Goal: Task Accomplishment & Management: Complete application form

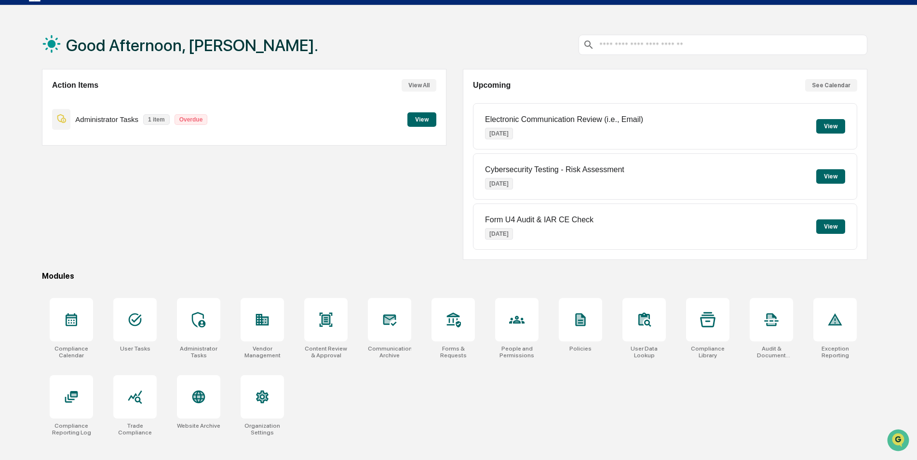
scroll to position [46, 0]
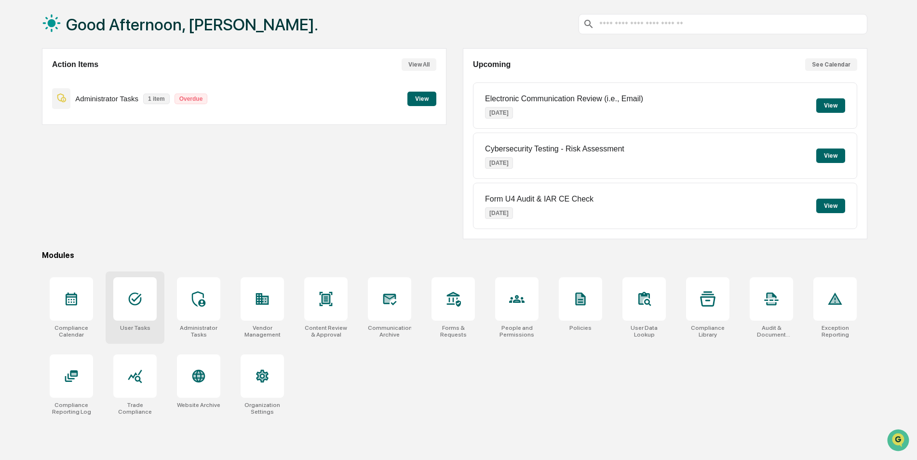
click at [127, 299] on icon at bounding box center [134, 298] width 15 height 15
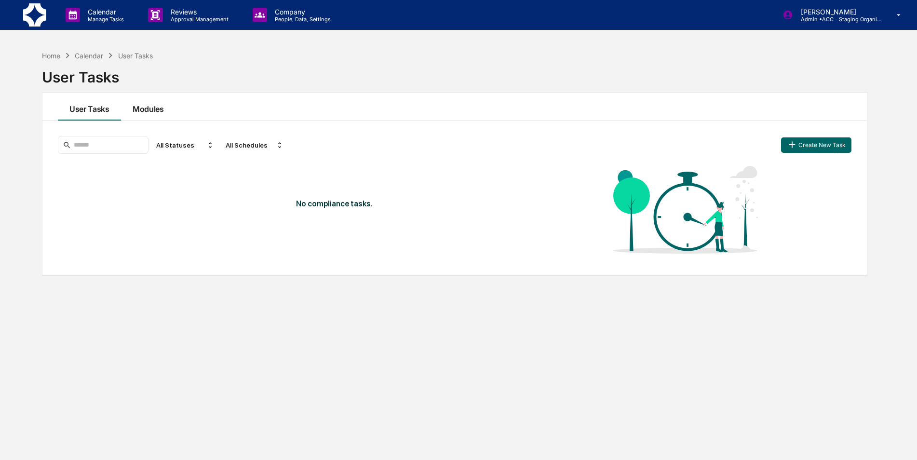
click at [162, 108] on button "Modules" at bounding box center [148, 107] width 54 height 28
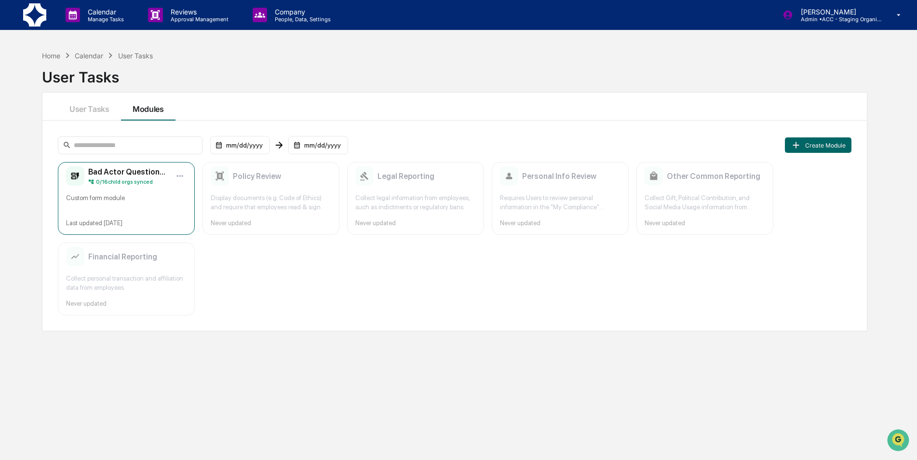
click at [135, 201] on div "Custom form module" at bounding box center [126, 202] width 121 height 18
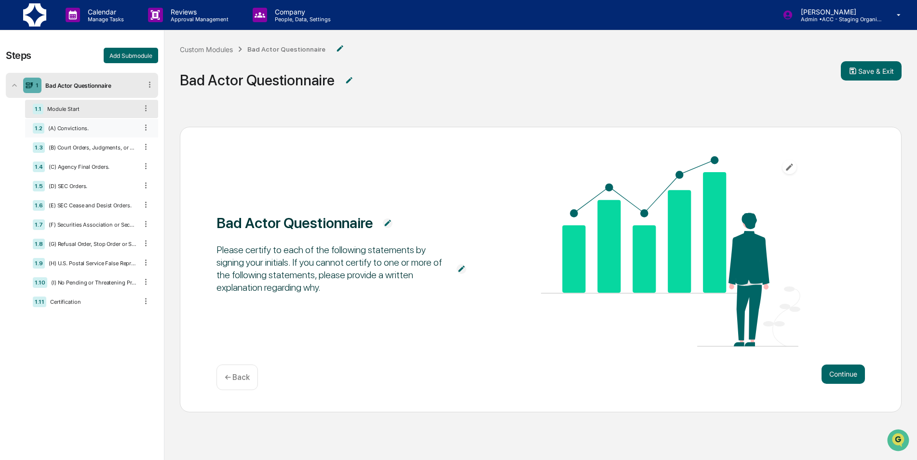
click at [65, 134] on div "1.2 (A) Convictions." at bounding box center [91, 128] width 133 height 18
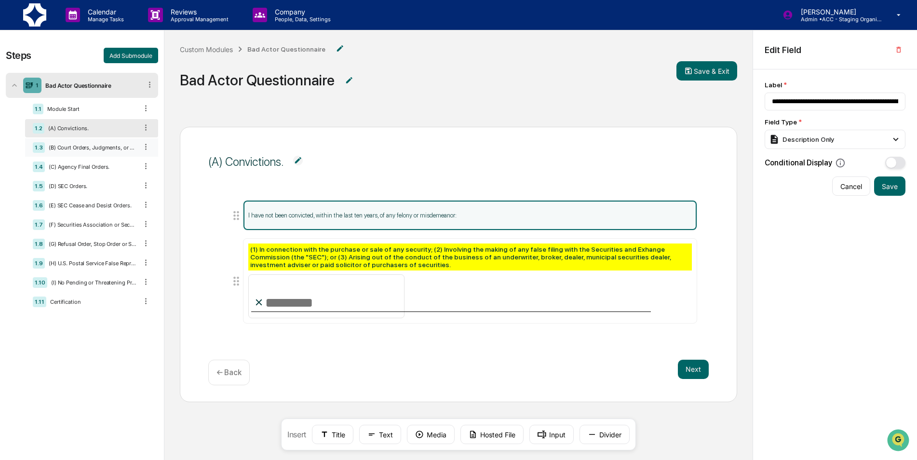
click at [115, 146] on div "(B) Court Orders, Judgments, or Decrees." at bounding box center [91, 147] width 93 height 7
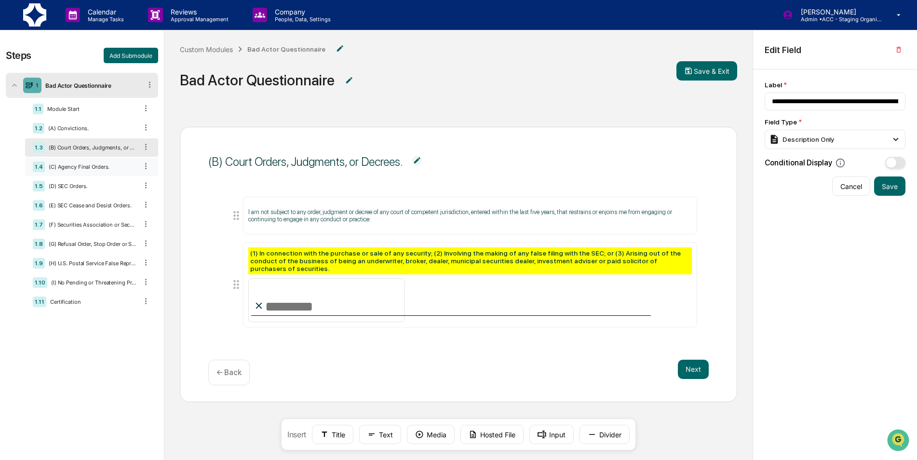
click at [72, 162] on div "1.4 (C) Agency Final Orders." at bounding box center [91, 167] width 133 height 18
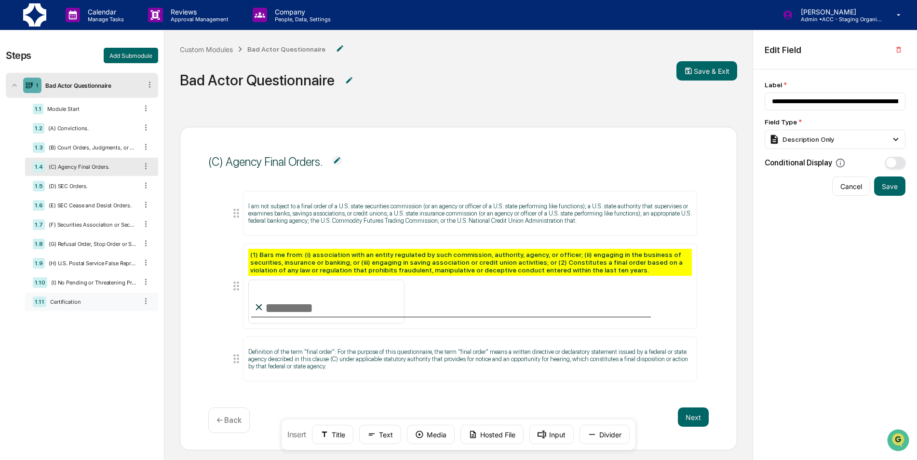
click at [84, 308] on div "1.11 Certification" at bounding box center [91, 302] width 133 height 18
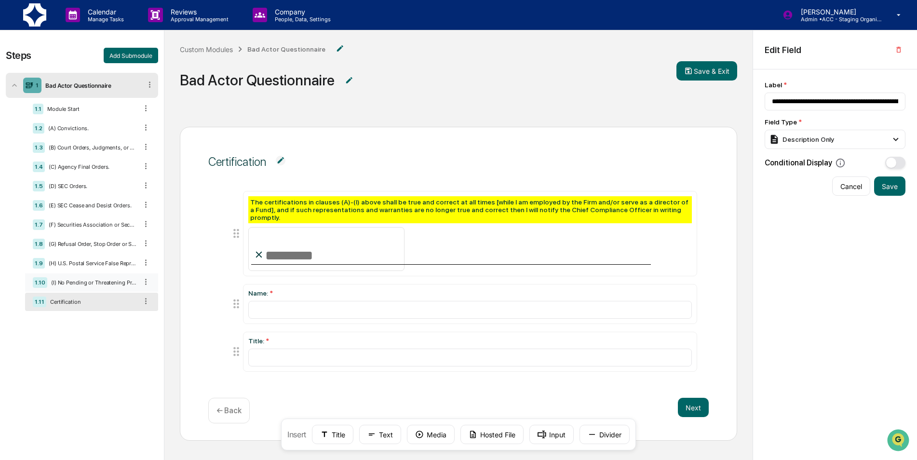
click at [84, 283] on div "(I) No Pending or Threatening Proceedings." at bounding box center [92, 282] width 90 height 7
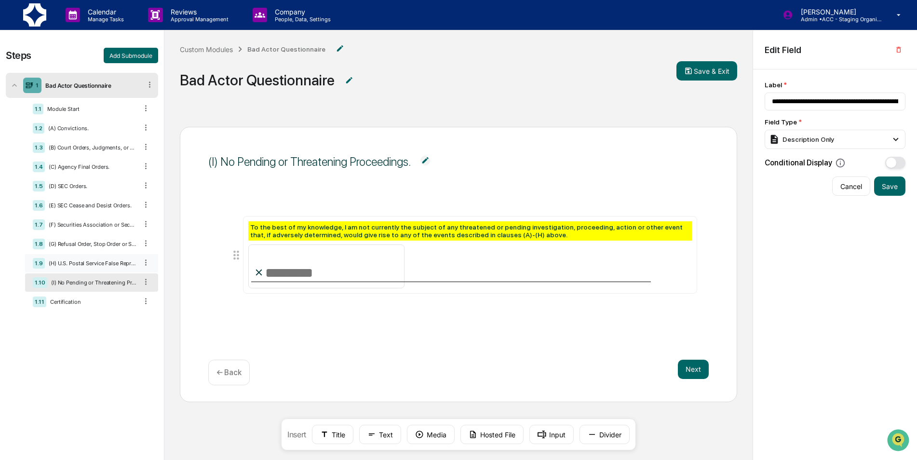
click at [88, 263] on div "(H) U.S. Postal Service False Representation Order." at bounding box center [91, 263] width 93 height 7
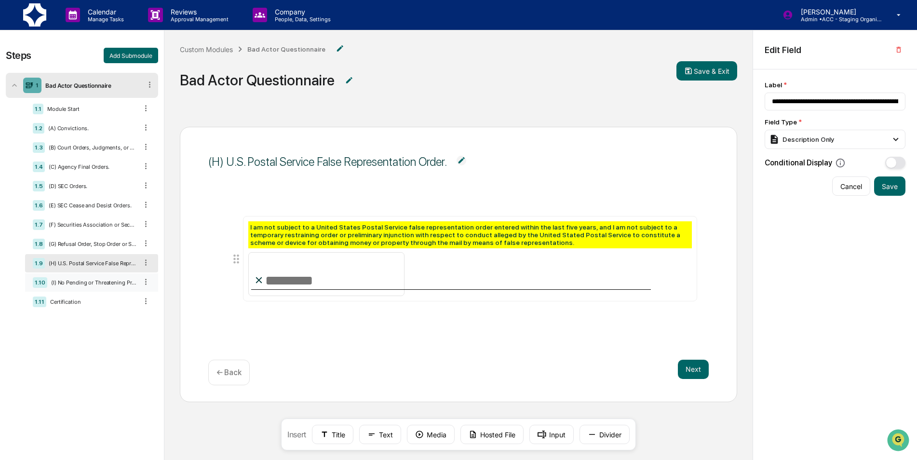
click at [92, 286] on div "1.10 (I) No Pending or Threatening Proceedings." at bounding box center [91, 282] width 133 height 18
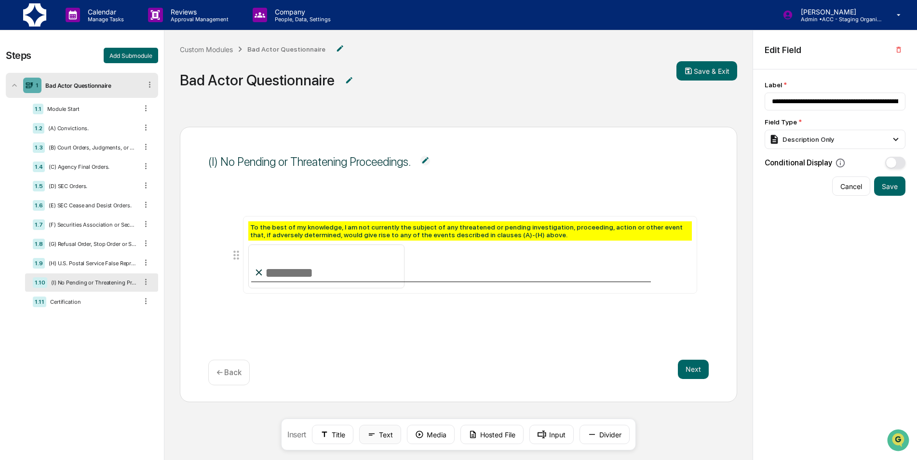
drag, startPoint x: 447, startPoint y: 435, endPoint x: 391, endPoint y: 430, distance: 56.7
click at [391, 431] on div "Insert Title Text Media Hosted File Input Divider" at bounding box center [458, 435] width 355 height 32
click at [867, 395] on div "**********" at bounding box center [835, 297] width 164 height 456
click at [64, 303] on div "Certification" at bounding box center [91, 301] width 91 height 7
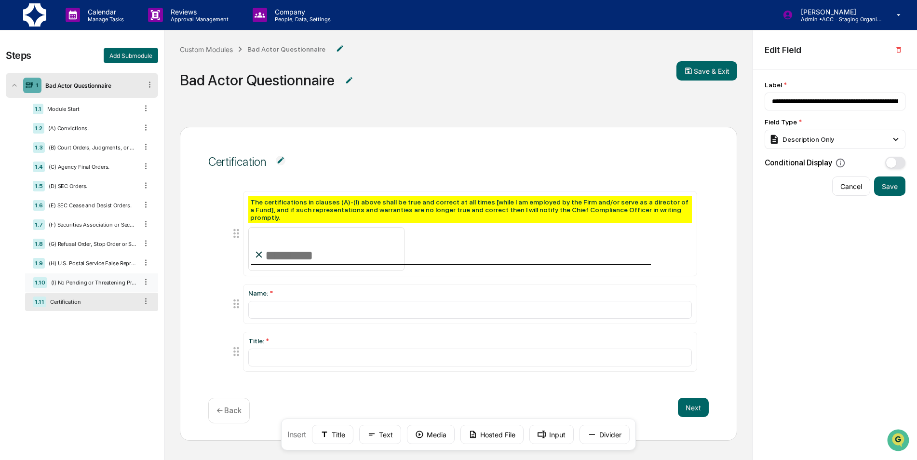
click at [70, 282] on div "(I) No Pending or Threatening Proceedings." at bounding box center [92, 282] width 90 height 7
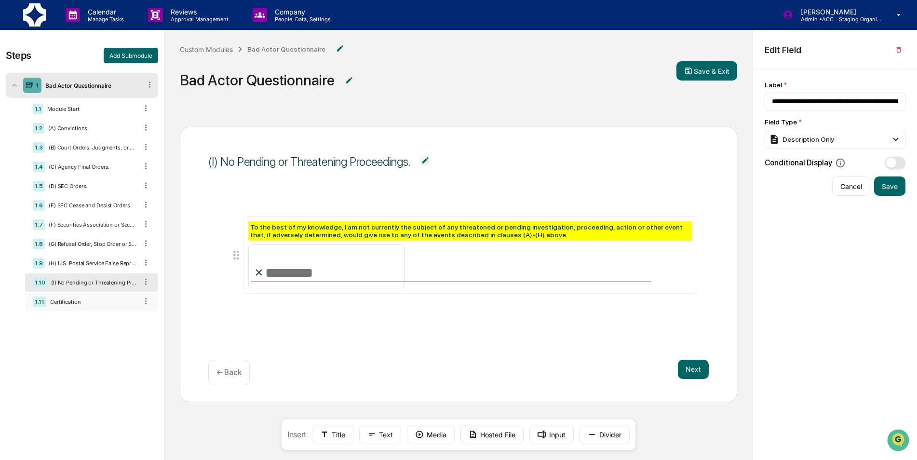
click at [70, 309] on div "1.11 Certification" at bounding box center [91, 302] width 133 height 18
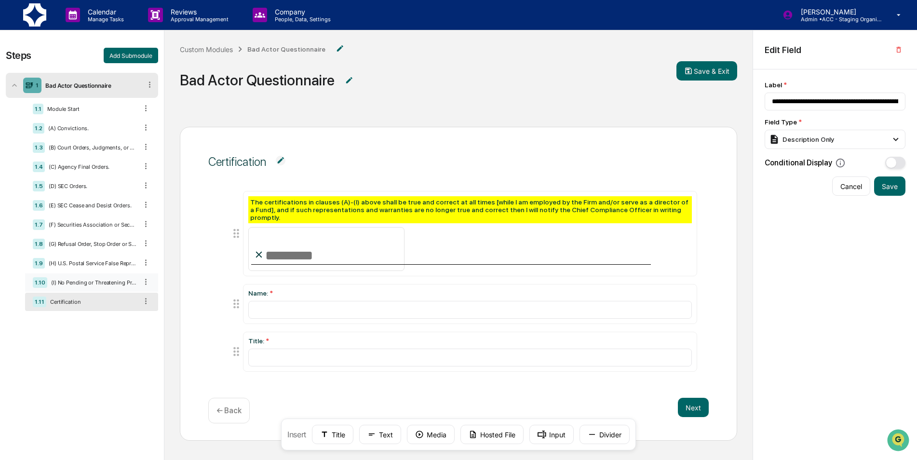
click at [72, 277] on div "1.10 (I) No Pending or Threatening Proceedings." at bounding box center [91, 282] width 133 height 18
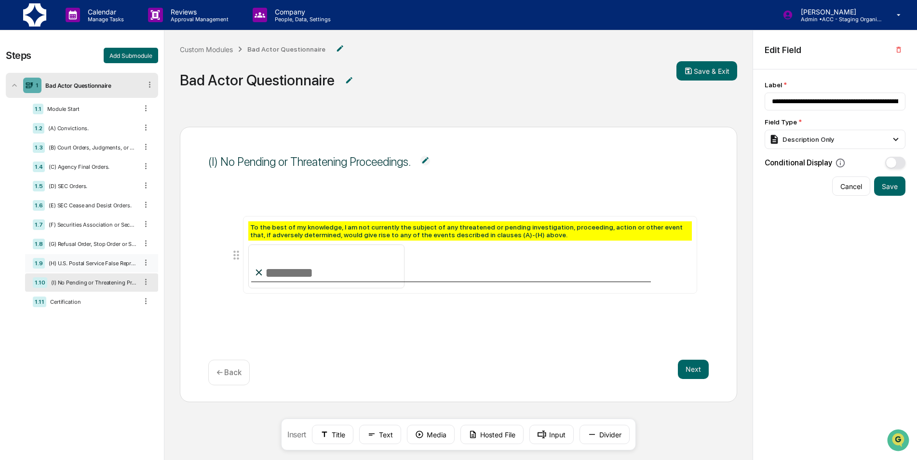
click at [96, 256] on div "1.9 (H) U.S. Postal Service False Representation Order." at bounding box center [91, 263] width 133 height 18
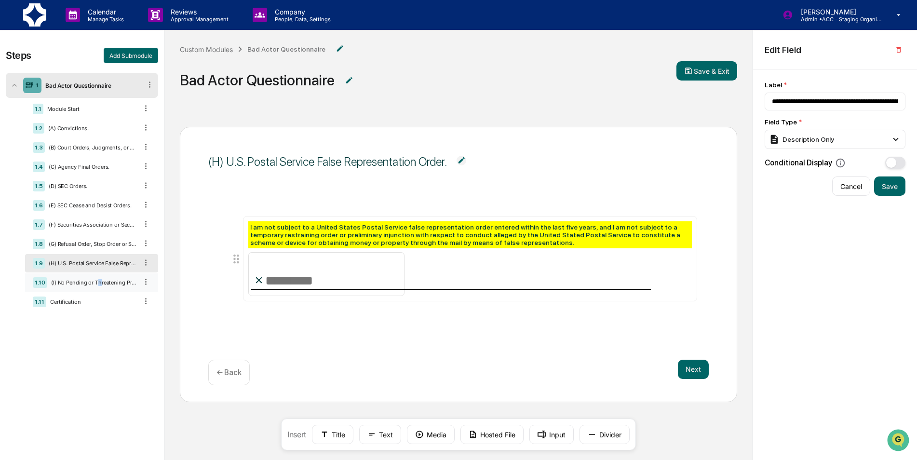
click at [99, 274] on div "1.10 (I) No Pending or Threatening Proceedings." at bounding box center [91, 282] width 133 height 18
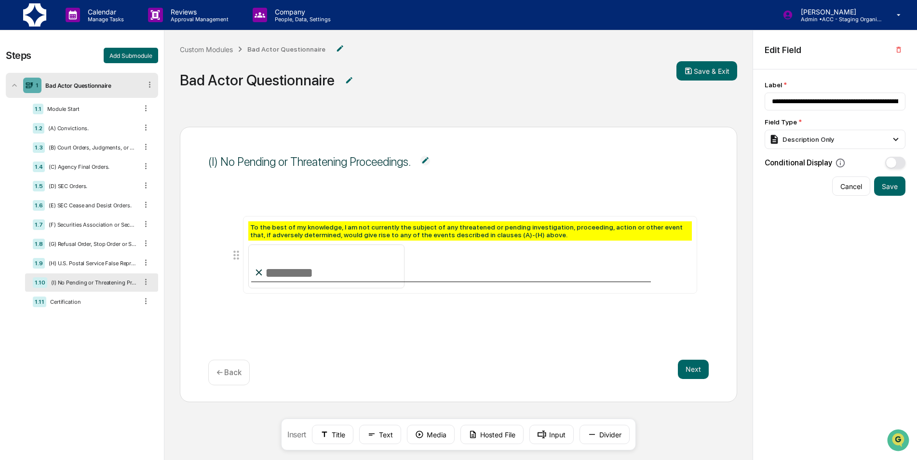
drag, startPoint x: 99, startPoint y: 274, endPoint x: 74, endPoint y: 279, distance: 25.1
click at [77, 280] on div "(I) No Pending or Threatening Proceedings." at bounding box center [92, 282] width 90 height 7
click at [544, 435] on rect at bounding box center [542, 435] width 9 height 8
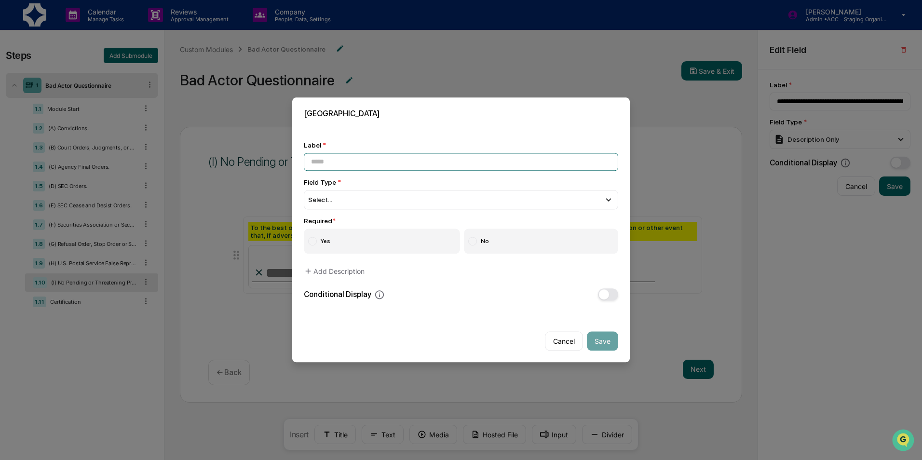
click at [342, 162] on input at bounding box center [461, 162] width 314 height 18
click at [335, 163] on input at bounding box center [461, 162] width 314 height 18
click at [334, 164] on input at bounding box center [461, 162] width 314 height 18
click at [334, 200] on div "Select..." at bounding box center [461, 199] width 314 height 19
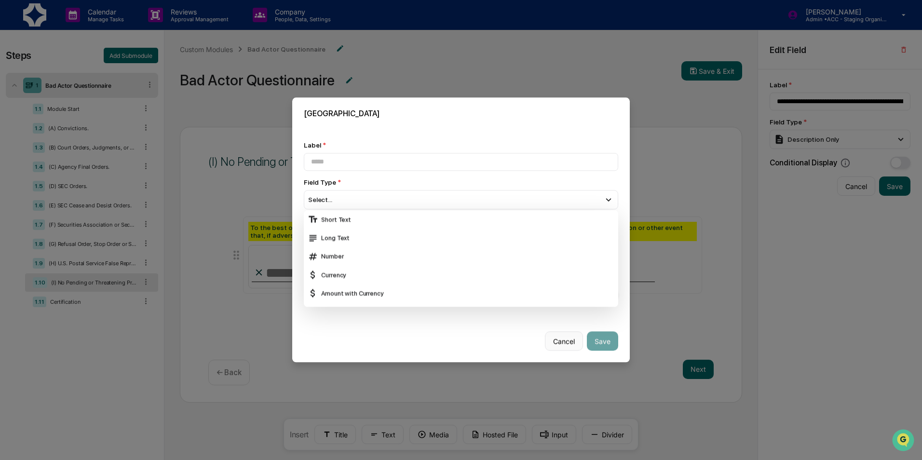
click at [563, 342] on button "Cancel" at bounding box center [564, 341] width 38 height 19
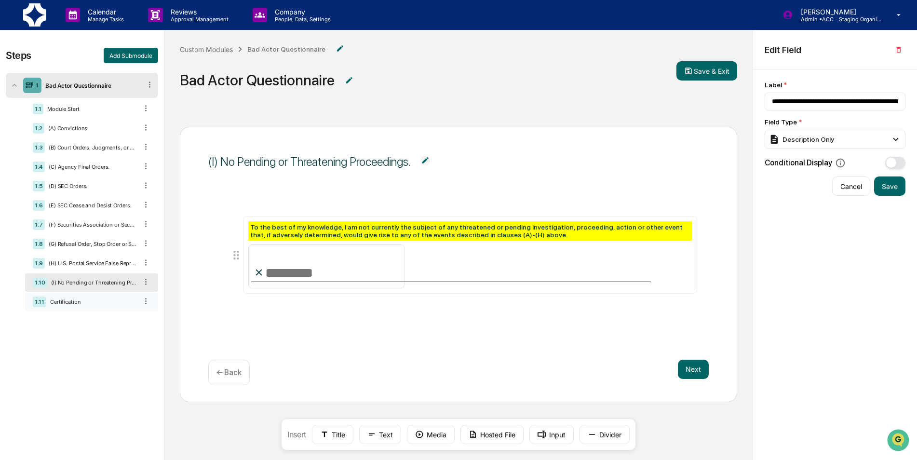
click at [58, 300] on div "Certification" at bounding box center [91, 301] width 91 height 7
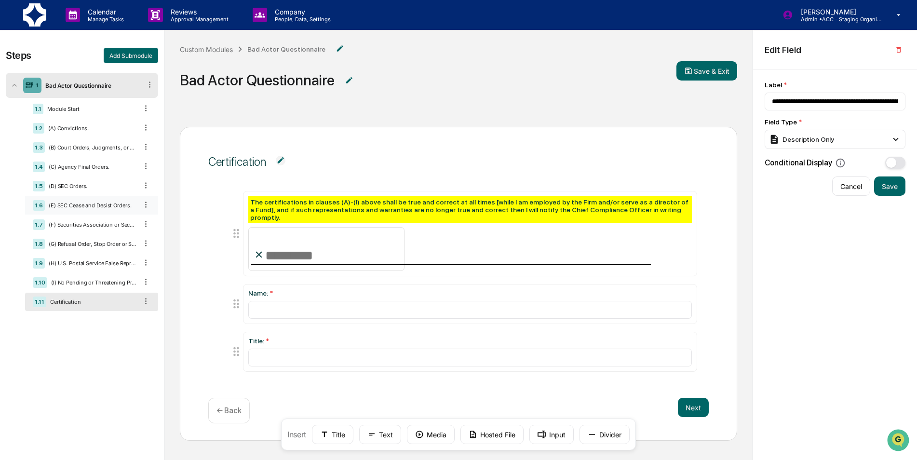
click at [81, 208] on div "(E) SEC Cease and Desist Orders." at bounding box center [91, 205] width 93 height 7
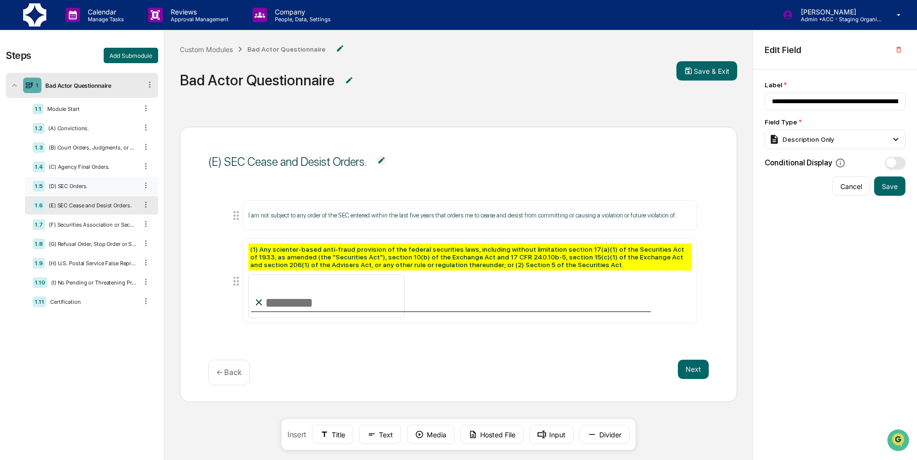
click at [80, 189] on div "(D) SEC Orders." at bounding box center [91, 186] width 93 height 7
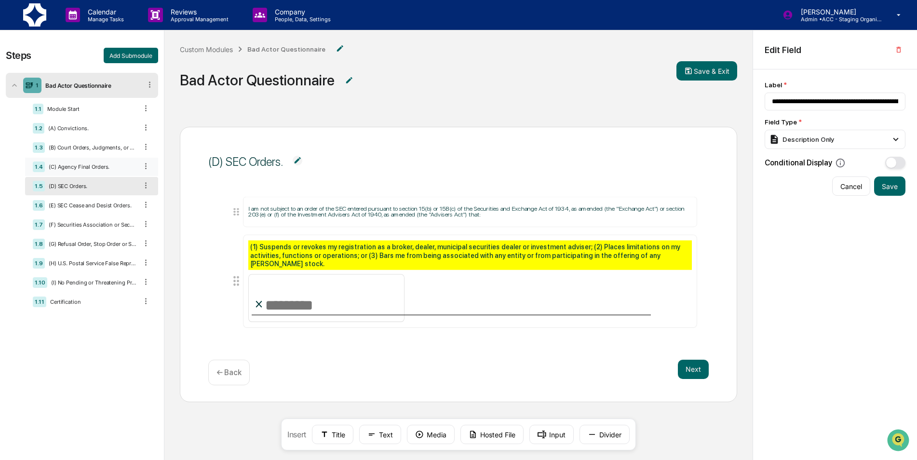
click at [87, 165] on div "(C) Agency Final Orders." at bounding box center [91, 166] width 93 height 7
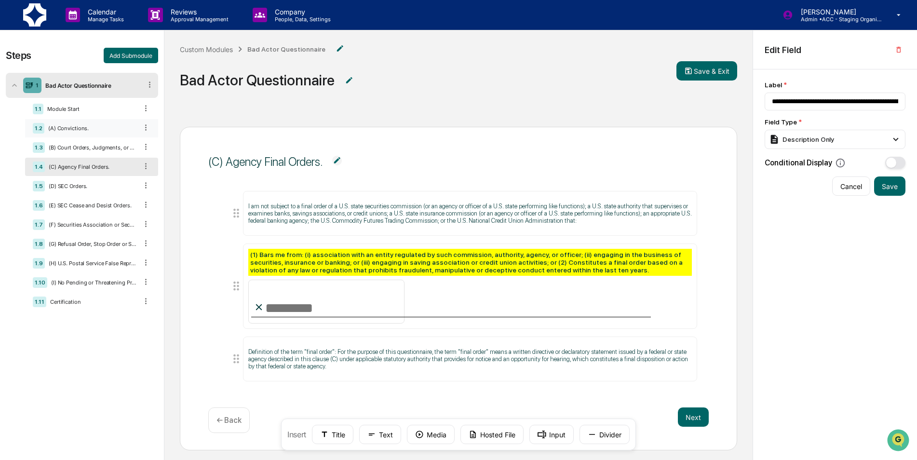
click at [76, 122] on div "1.2 (A) Convictions." at bounding box center [91, 128] width 133 height 18
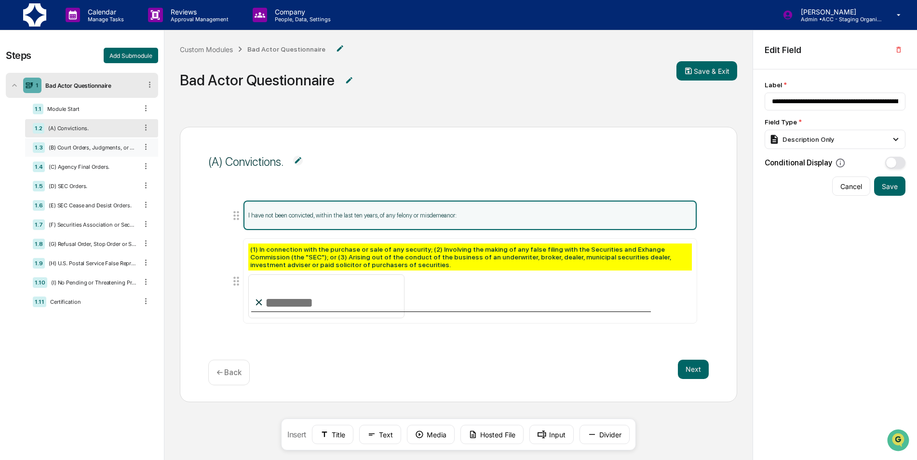
click at [78, 147] on div "(B) Court Orders, Judgments, or Decrees." at bounding box center [91, 147] width 93 height 7
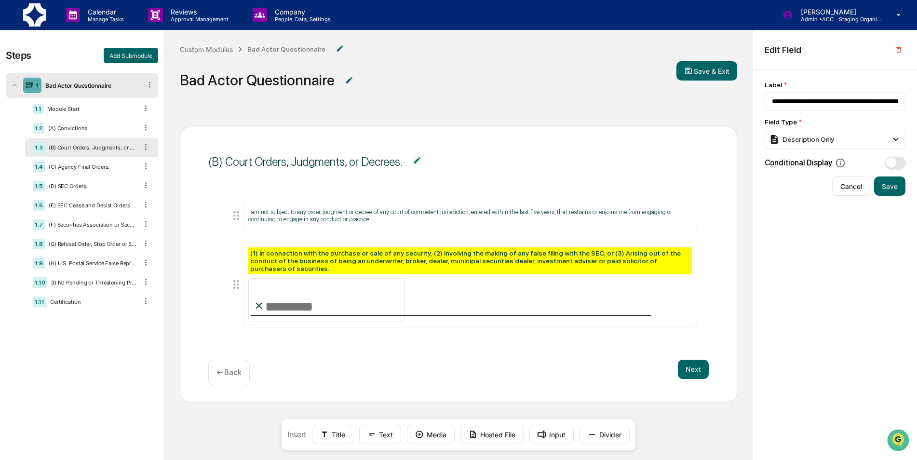
click at [264, 335] on div "I am not subject to any order, judgment or decree of any court of competent jur…" at bounding box center [458, 264] width 501 height 159
drag, startPoint x: 75, startPoint y: 165, endPoint x: 96, endPoint y: 189, distance: 31.1
click at [77, 168] on div "(C) Agency Final Orders." at bounding box center [91, 166] width 93 height 7
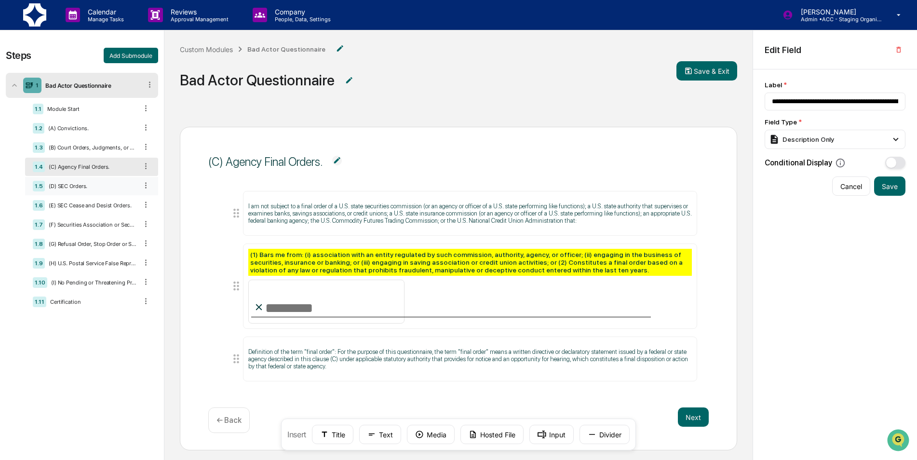
click at [79, 181] on div "1.5 (D) SEC Orders." at bounding box center [91, 186] width 133 height 18
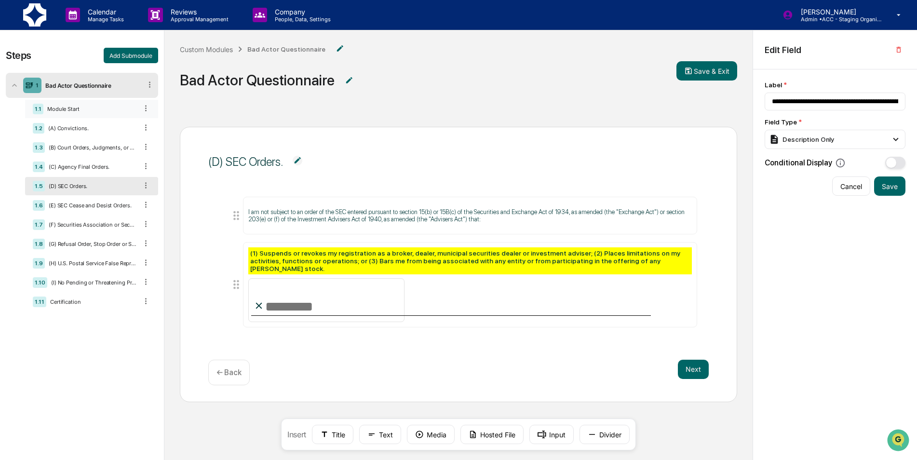
click at [74, 103] on div "1.1 Module Start" at bounding box center [91, 109] width 133 height 18
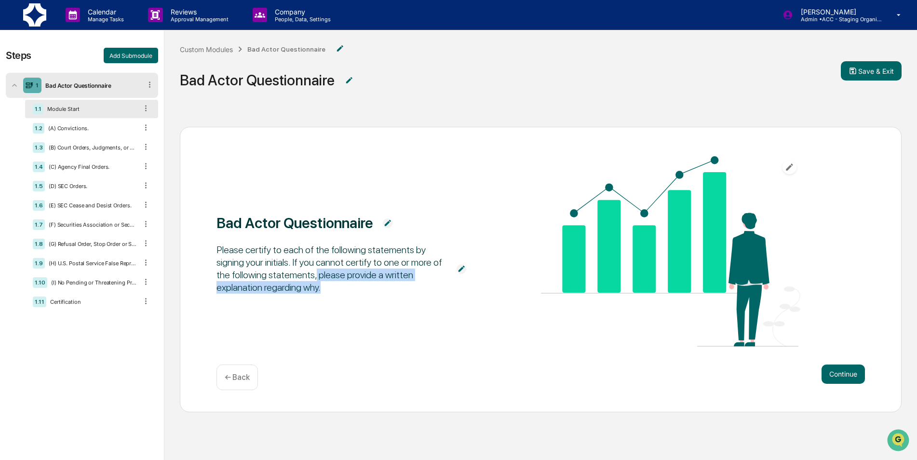
drag, startPoint x: 314, startPoint y: 276, endPoint x: 356, endPoint y: 298, distance: 47.0
click at [356, 298] on span "Please certify to each of the following statements by signing your initials. If…" at bounding box center [332, 269] width 230 height 60
drag, startPoint x: 356, startPoint y: 298, endPoint x: 332, endPoint y: 294, distance: 23.9
click at [332, 294] on span "Please certify to each of the following statements by signing your initials. If…" at bounding box center [332, 269] width 230 height 60
click at [78, 306] on div "1.11 Certification" at bounding box center [91, 302] width 133 height 18
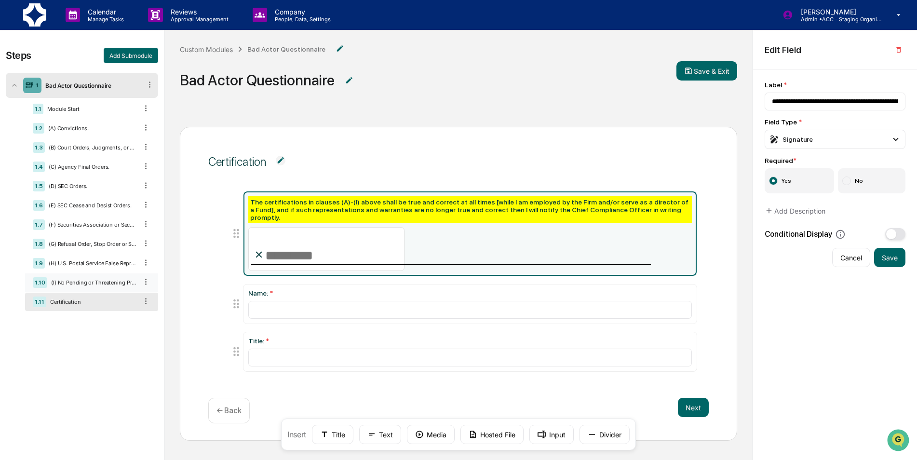
click at [75, 289] on div "1.10 (I) No Pending or Threatening Proceedings." at bounding box center [91, 282] width 133 height 18
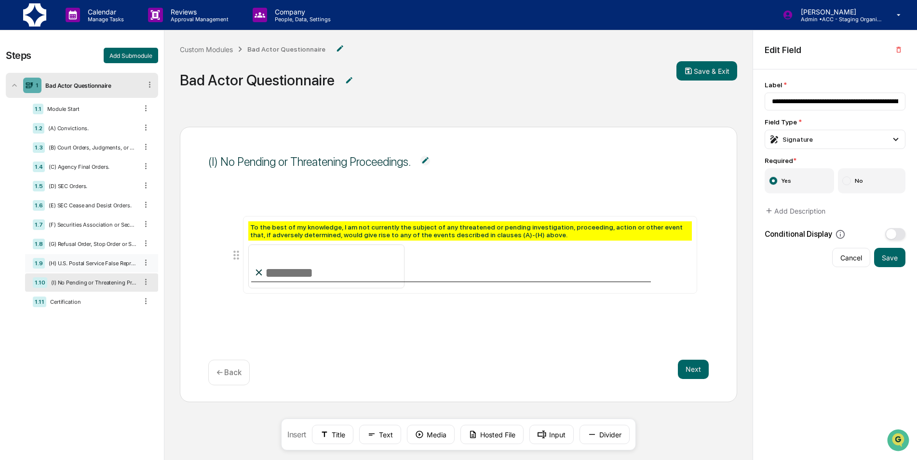
click at [78, 268] on div "1.9 (H) U.S. Postal Service False Representation Order." at bounding box center [91, 263] width 133 height 18
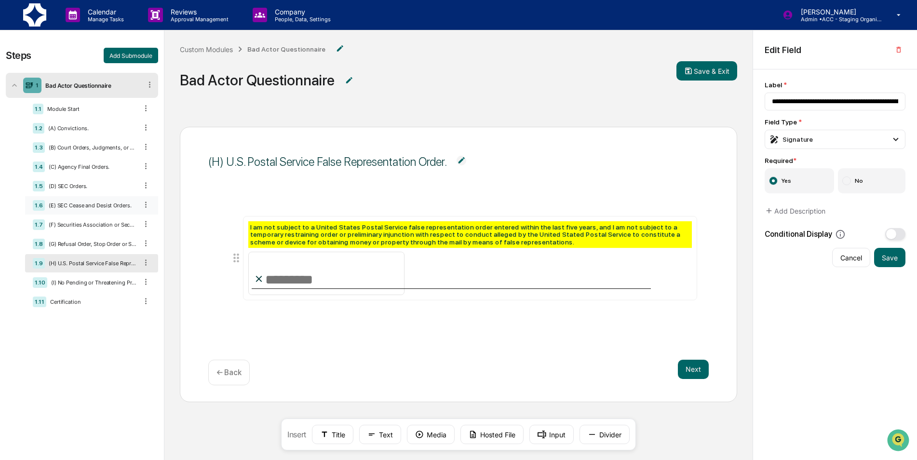
click at [83, 208] on div "(E) SEC Cease and Desist Orders." at bounding box center [91, 205] width 93 height 7
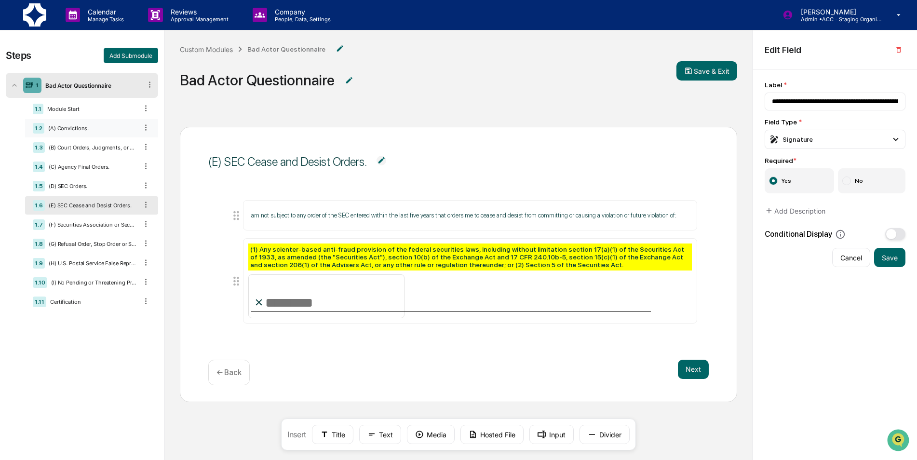
click at [95, 131] on div "(A) Convictions." at bounding box center [90, 128] width 93 height 7
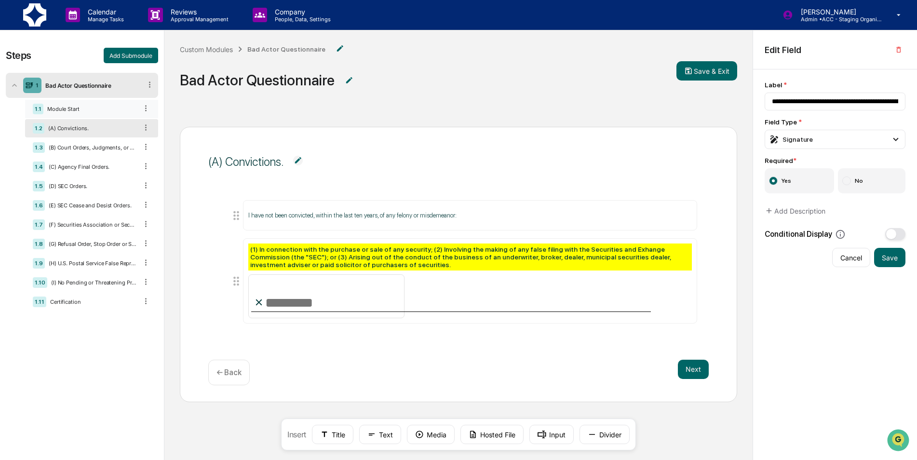
click at [94, 116] on div "1.1 Module Start" at bounding box center [91, 109] width 133 height 18
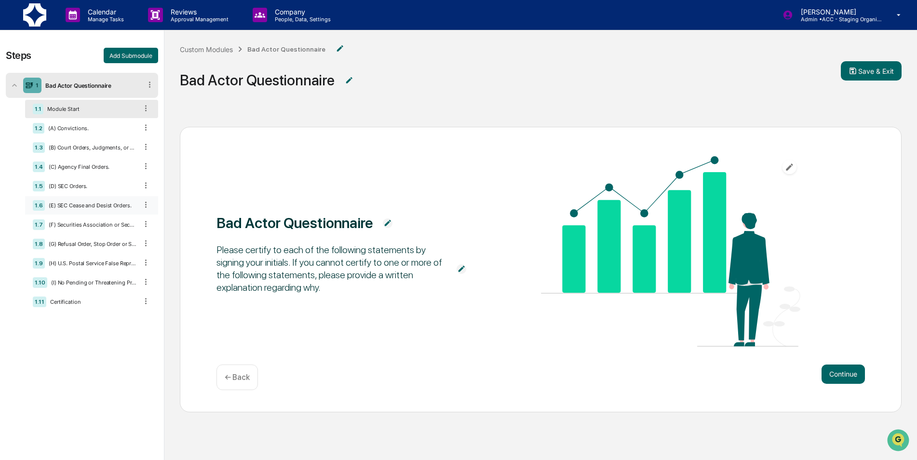
click at [89, 202] on div "(E) SEC Cease and Desist Orders." at bounding box center [91, 205] width 93 height 7
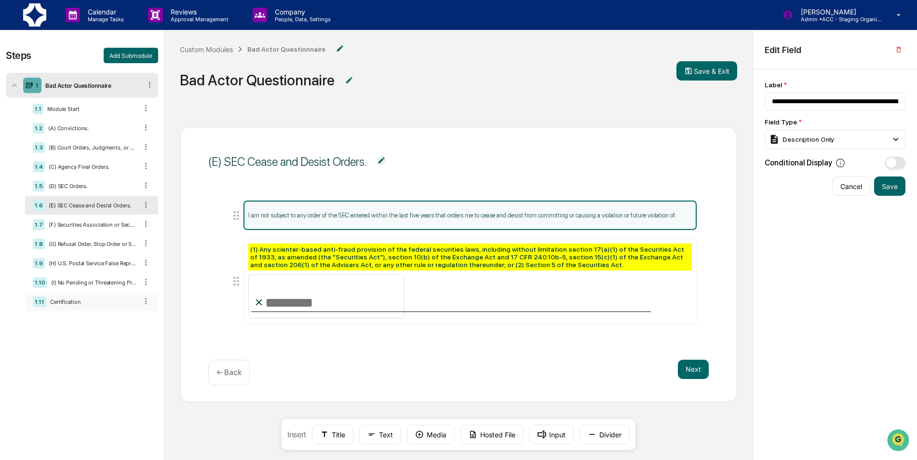
click at [76, 301] on div "Certification" at bounding box center [91, 301] width 91 height 7
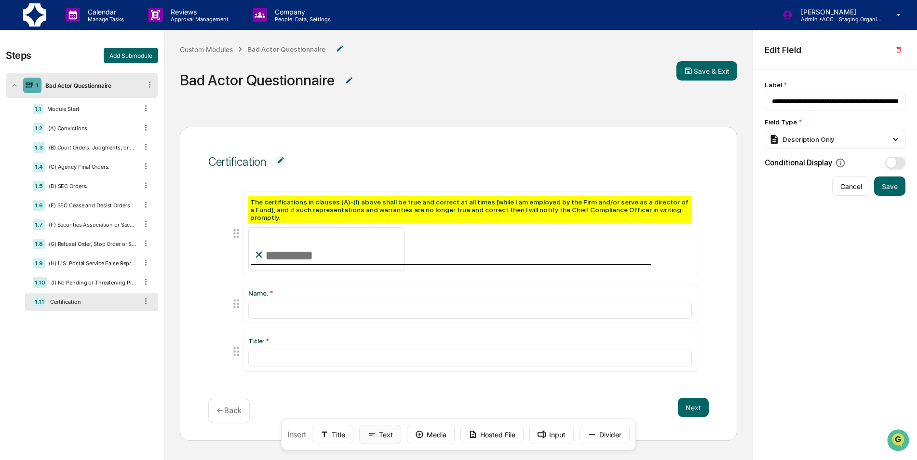
click at [369, 436] on icon at bounding box center [371, 434] width 9 height 9
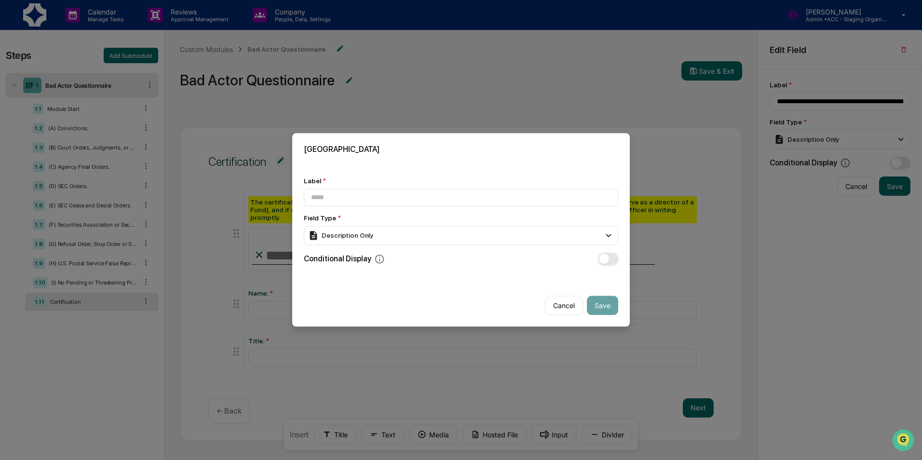
click at [390, 246] on div "Label * Field Type * Description Only Short Text Long Text Number Currency Amou…" at bounding box center [461, 221] width 314 height 88
click at [388, 238] on div "Description Only" at bounding box center [461, 235] width 314 height 19
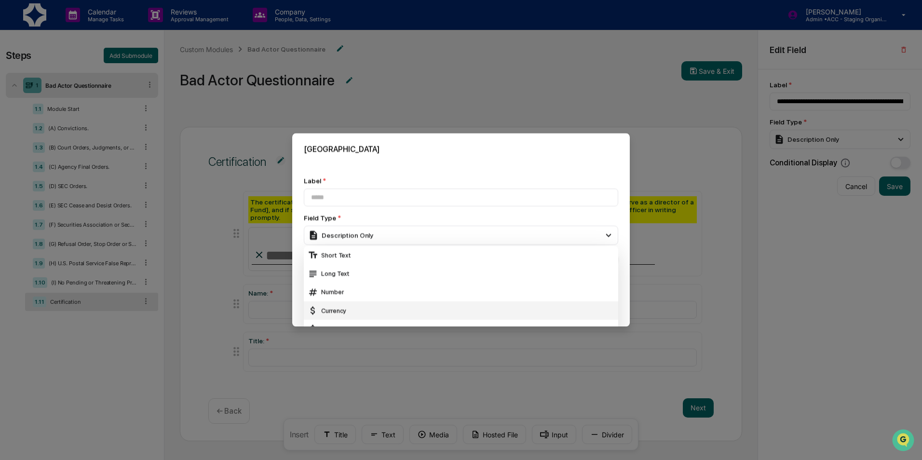
click at [366, 272] on div "Long Text" at bounding box center [461, 274] width 307 height 11
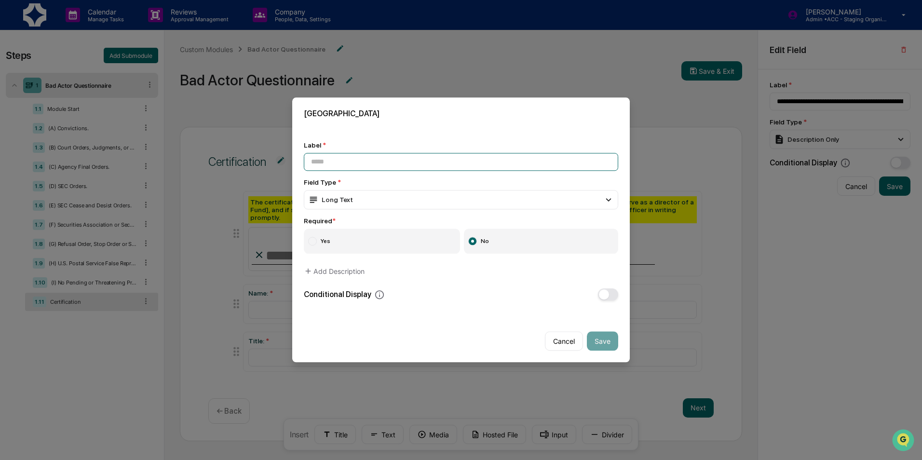
drag, startPoint x: 324, startPoint y: 160, endPoint x: 329, endPoint y: 162, distance: 6.1
click at [324, 160] on input at bounding box center [461, 162] width 314 height 18
type input "**********"
click at [455, 203] on div "Long Text" at bounding box center [461, 199] width 314 height 19
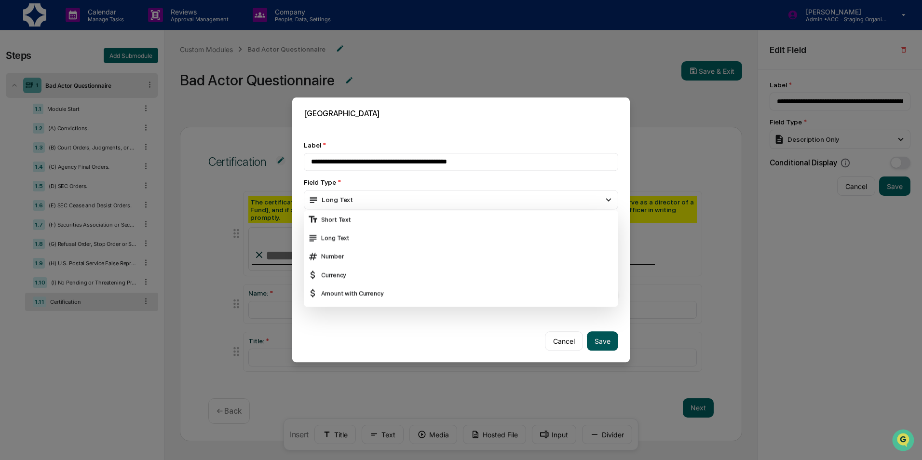
click at [615, 339] on button "Save" at bounding box center [602, 341] width 31 height 19
type input "**********"
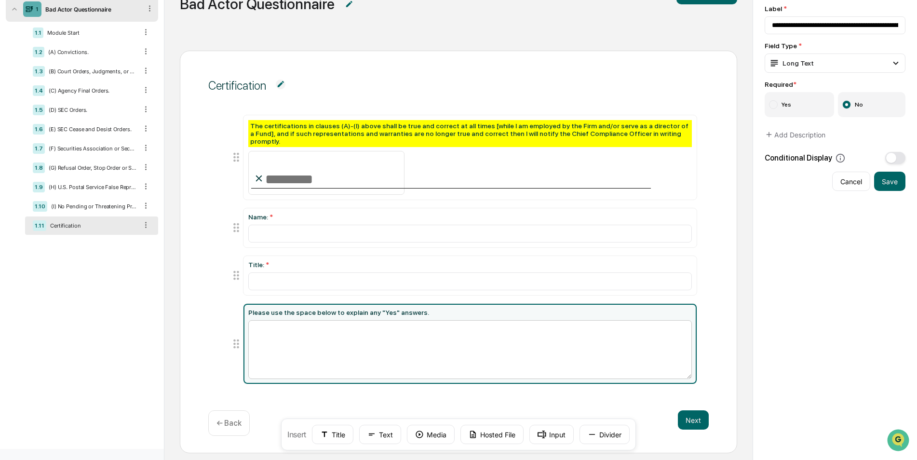
scroll to position [81, 0]
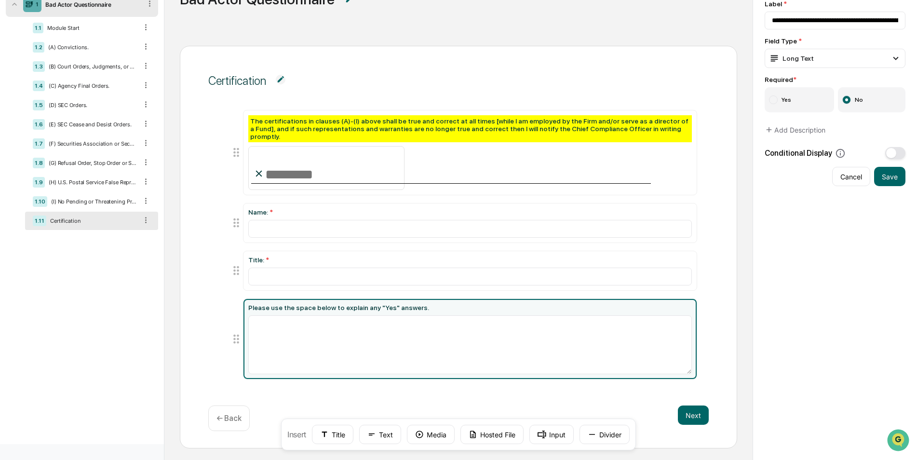
click at [218, 324] on div "The certifications in clauses (A)-(I) above shall be true and correct at all ti…" at bounding box center [458, 247] width 501 height 298
click at [203, 279] on div "Certification The certifications in clauses (A)-(I) above shall be true and cor…" at bounding box center [458, 247] width 557 height 403
click at [192, 296] on div "Certification The certifications in clauses (A)-(I) above shall be true and cor…" at bounding box center [458, 247] width 557 height 403
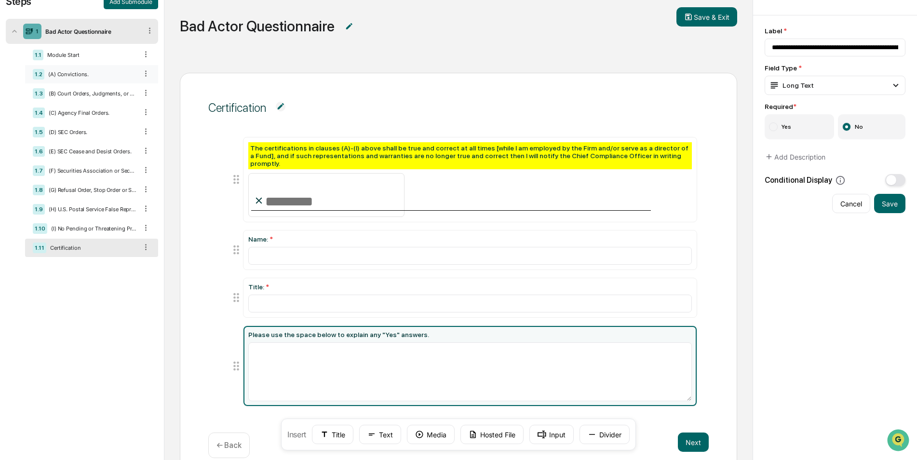
scroll to position [0, 0]
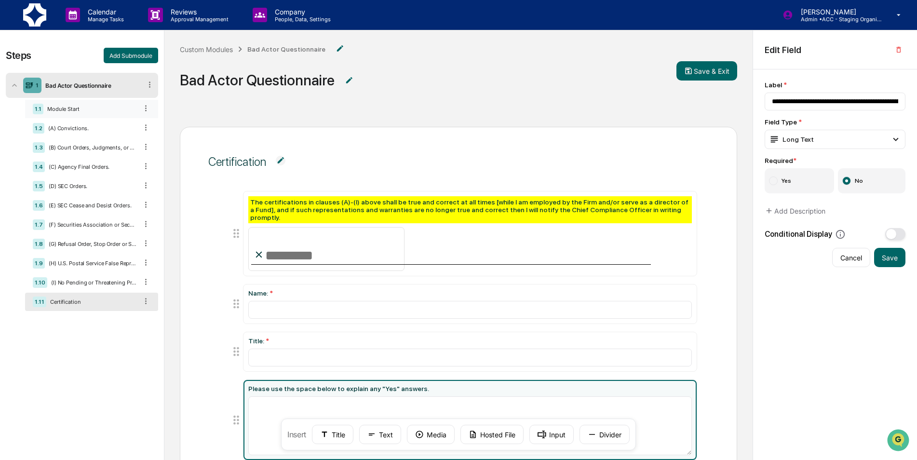
click at [82, 100] on div "1.1 Module Start" at bounding box center [91, 109] width 133 height 18
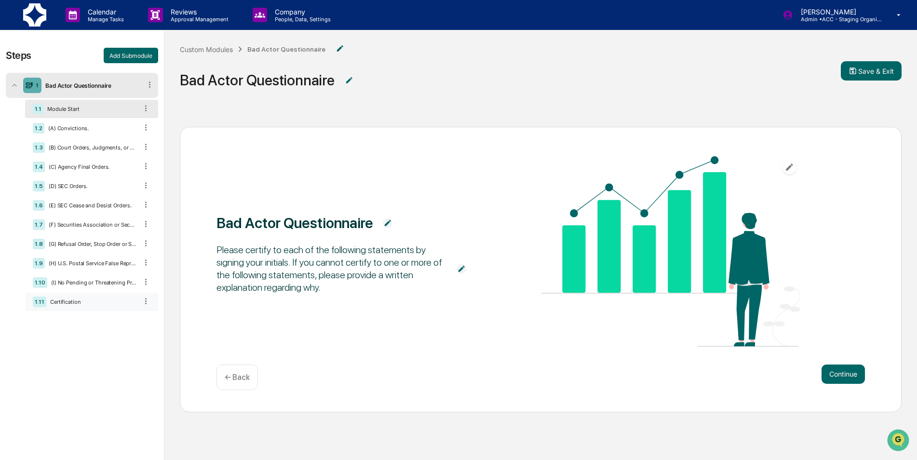
click at [81, 303] on div "Certification" at bounding box center [91, 301] width 91 height 7
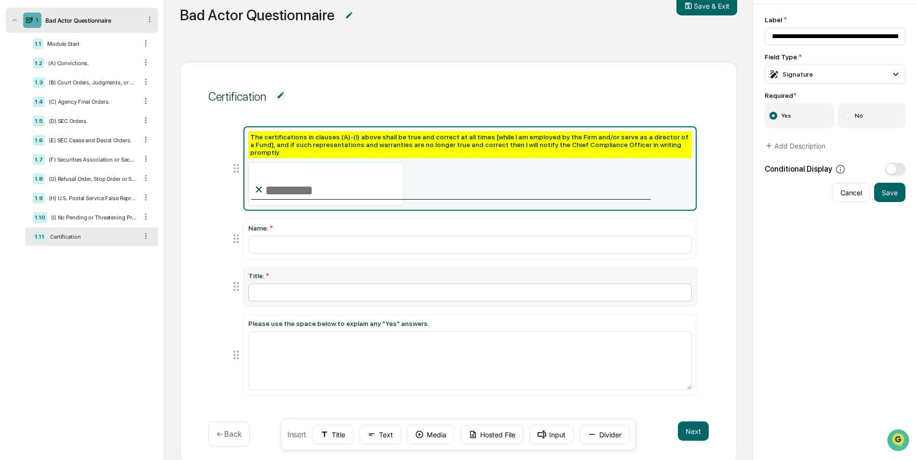
scroll to position [81, 0]
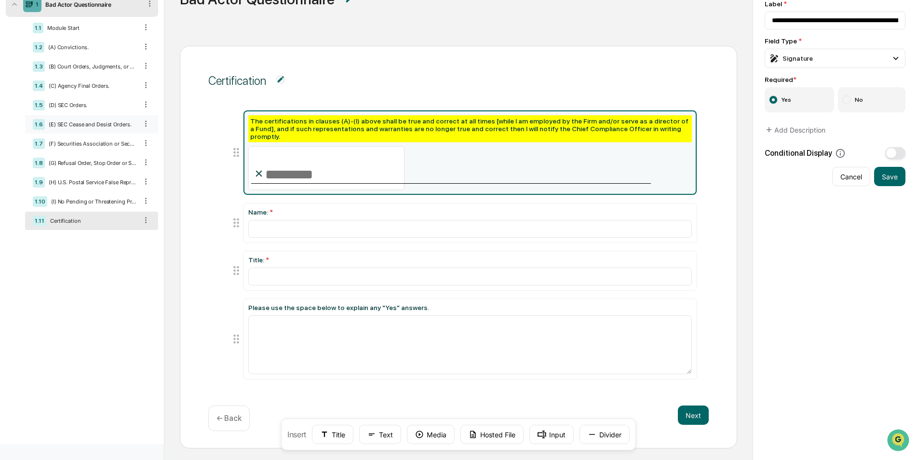
click at [111, 148] on div "1.7 (F) Securities Association or Securities Exchange Suspension or Expulsion." at bounding box center [91, 144] width 133 height 18
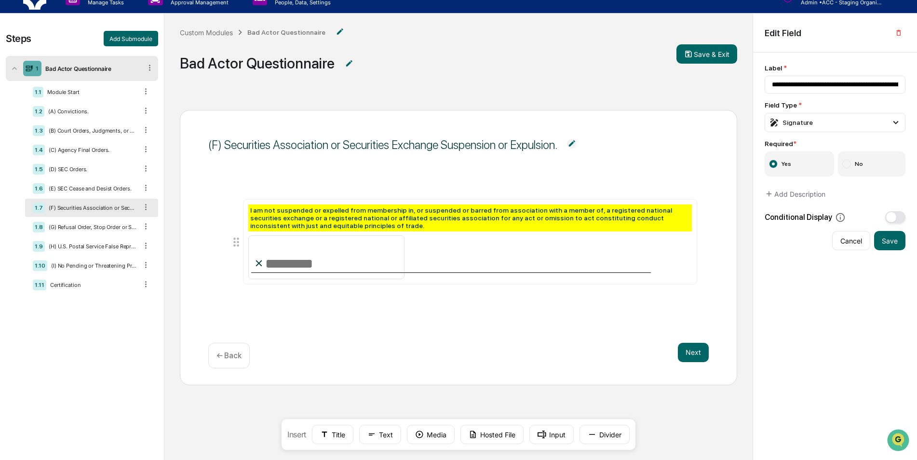
scroll to position [0, 0]
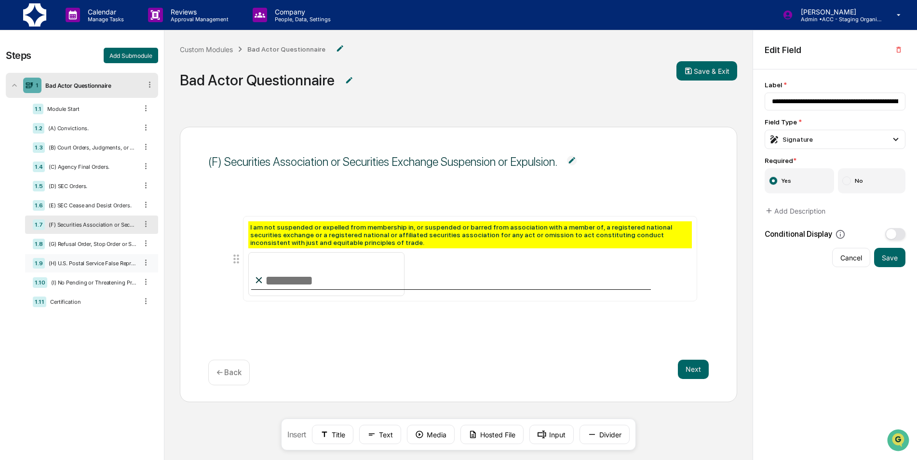
click at [87, 254] on div "1.9 (H) U.S. Postal Service False Representation Order." at bounding box center [91, 263] width 133 height 18
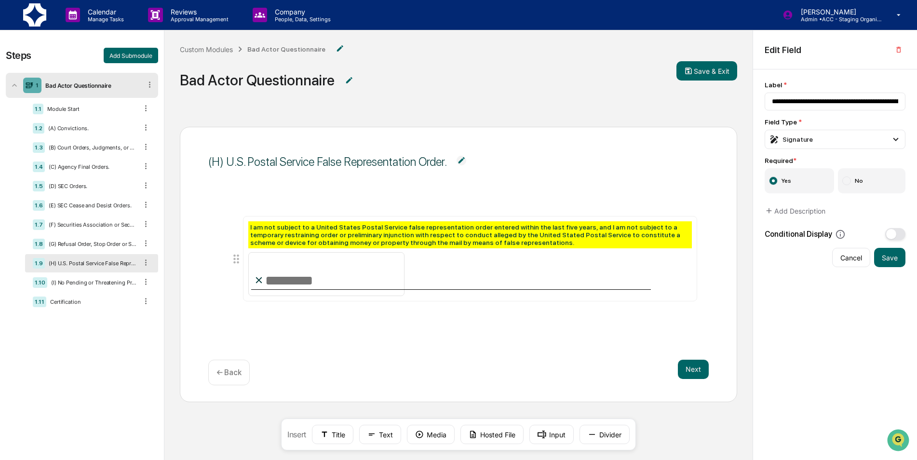
click at [88, 267] on div "1.9 (H) U.S. Postal Service False Representation Order." at bounding box center [91, 263] width 133 height 18
click at [88, 238] on div "1.8 (G) Refusal Order, Stop Order or Suspension of Regulation A Exemption." at bounding box center [91, 244] width 133 height 18
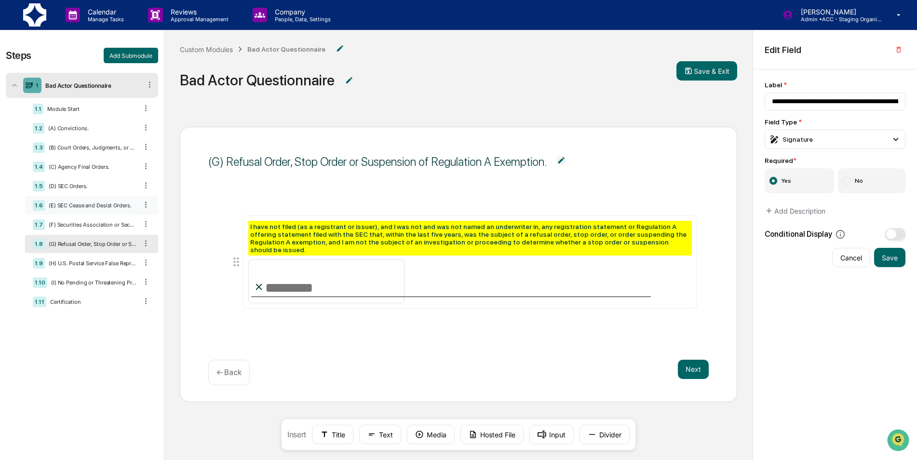
click at [90, 210] on div "1.6 (E) SEC Cease and Desist Orders." at bounding box center [91, 205] width 133 height 18
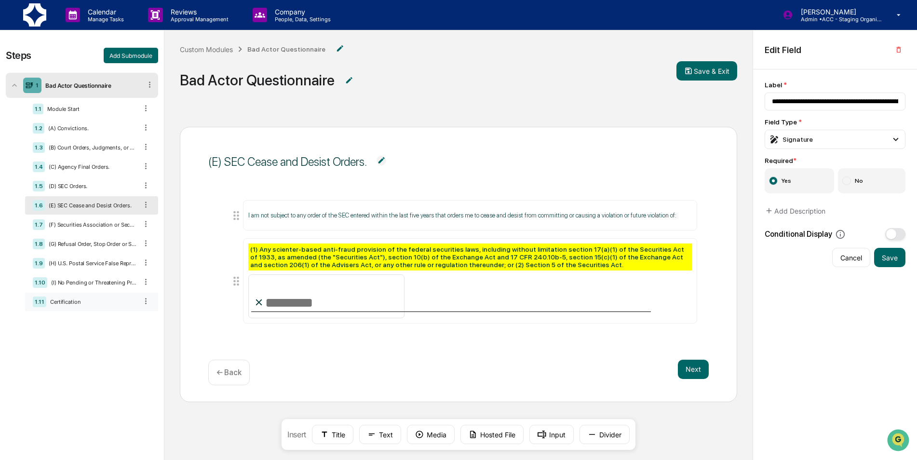
click at [85, 297] on div "1.11 Certification" at bounding box center [91, 302] width 133 height 18
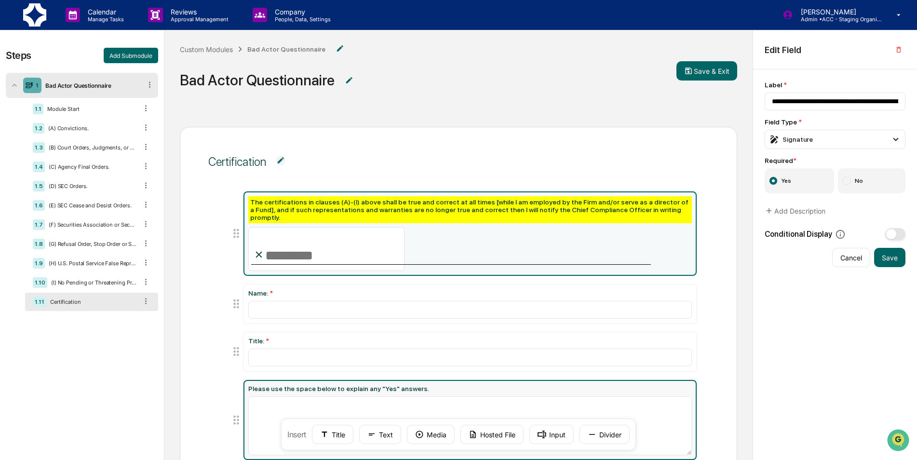
click at [354, 380] on div "Please use the space below to explain any "Yes" answers." at bounding box center [470, 420] width 453 height 80
type input "**********"
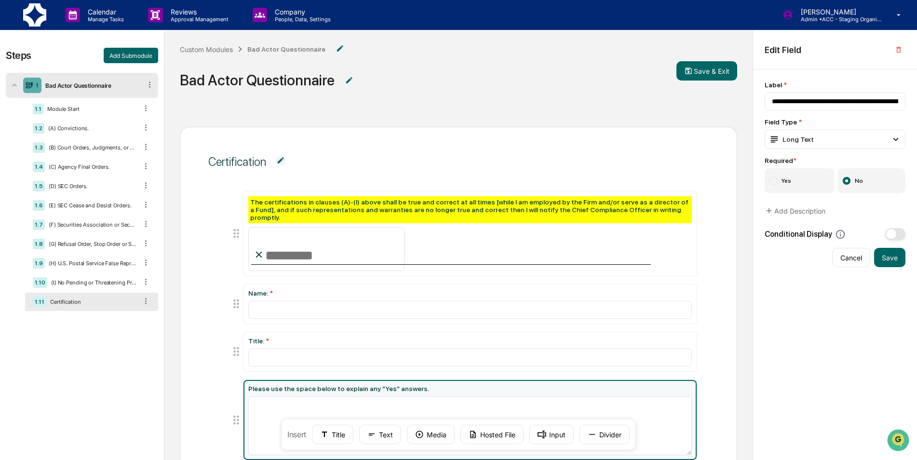
click at [412, 391] on div "Please use the space below to explain any "Yes" answers." at bounding box center [470, 420] width 444 height 70
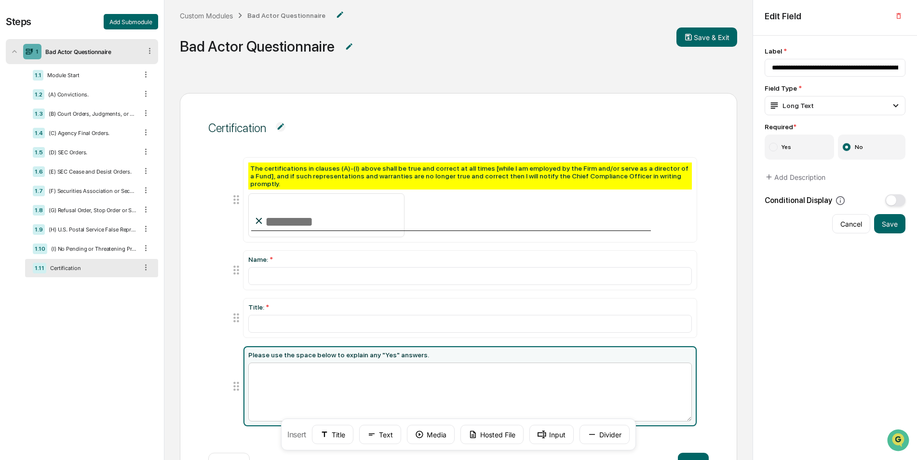
scroll to position [48, 0]
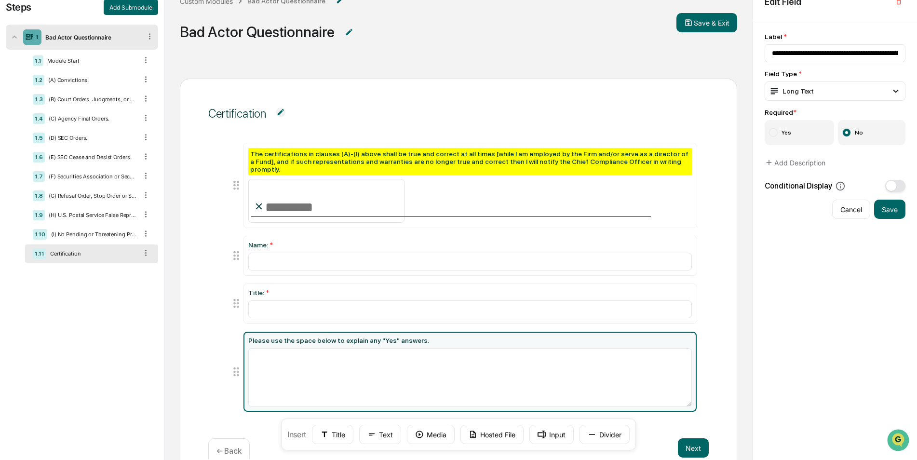
click at [417, 343] on div "Please use the space below to explain any "Yes" answers." at bounding box center [470, 372] width 444 height 70
click at [420, 337] on div "Please use the space below to explain any "Yes" answers." at bounding box center [470, 341] width 444 height 8
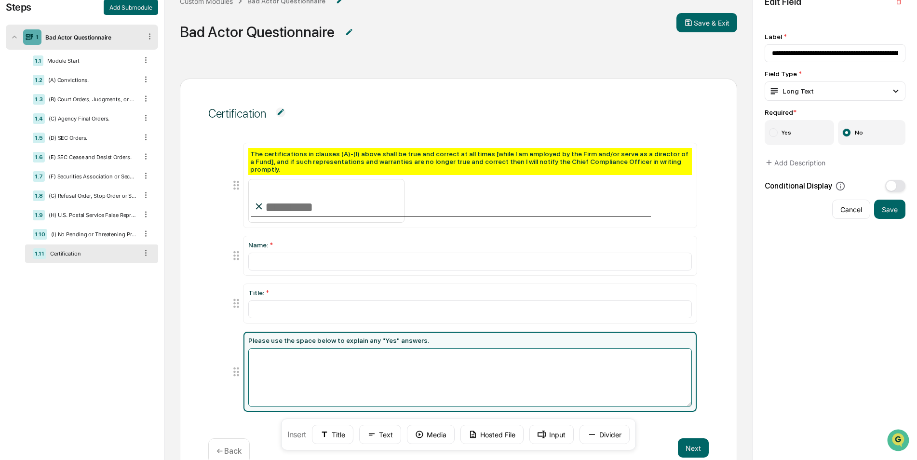
click at [402, 356] on textarea at bounding box center [470, 377] width 444 height 59
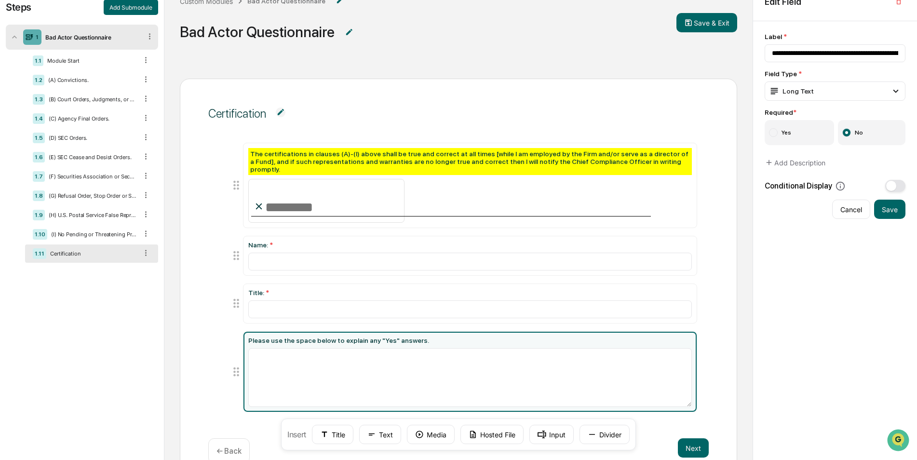
click at [412, 337] on div "Please use the space below to explain any "Yes" answers." at bounding box center [470, 341] width 444 height 8
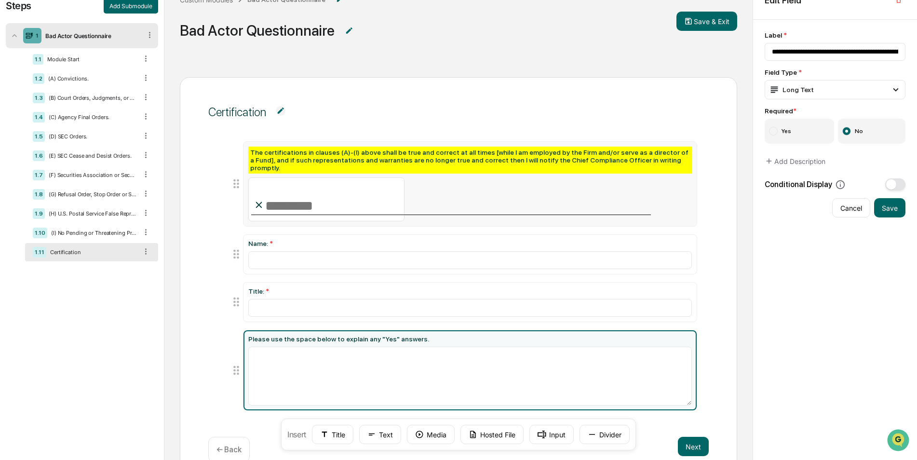
scroll to position [33, 0]
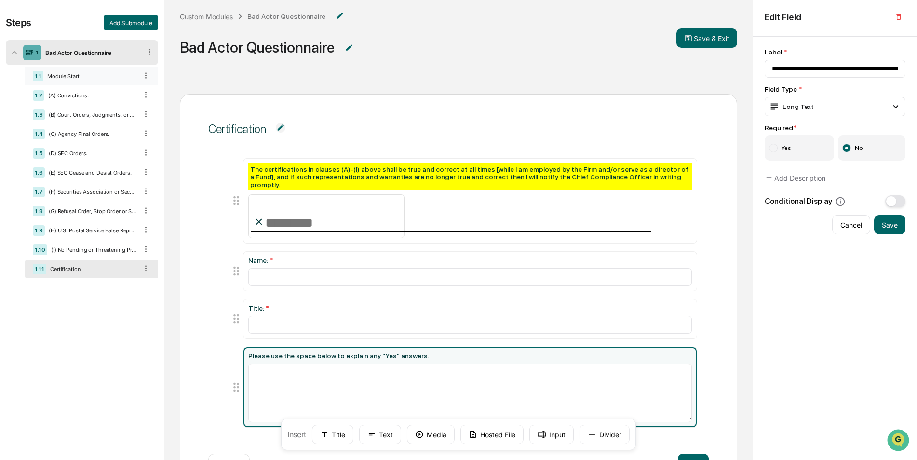
click at [65, 74] on div "Module Start" at bounding box center [90, 76] width 94 height 7
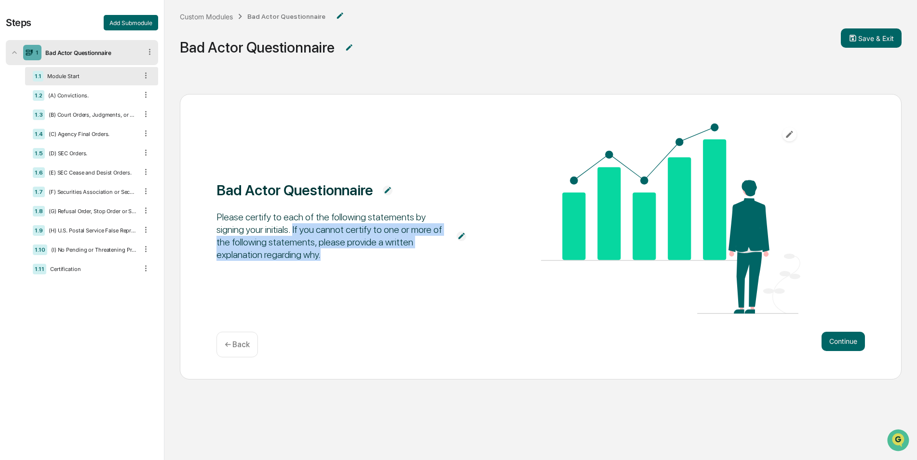
drag, startPoint x: 326, startPoint y: 254, endPoint x: 294, endPoint y: 227, distance: 42.1
click at [294, 227] on div "Please certify to each of the following statements by signing your initials. If…" at bounding box center [332, 236] width 230 height 50
copy div "If you cannot certify to one or more of the following statements, please provid…"
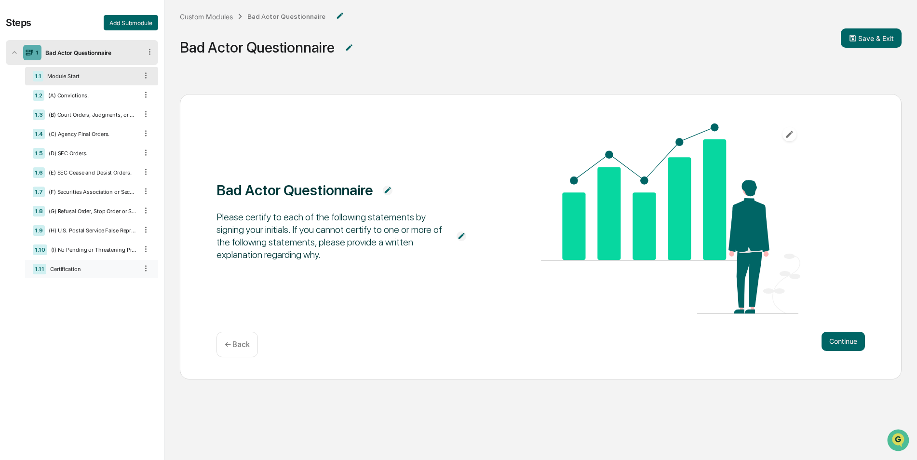
click at [81, 270] on div "Certification" at bounding box center [91, 269] width 91 height 7
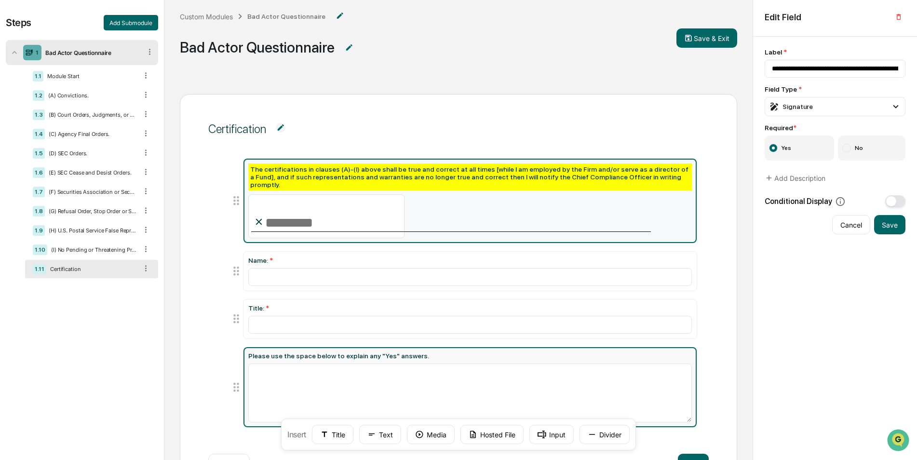
click at [407, 352] on div "Please use the space below to explain any "Yes" answers." at bounding box center [470, 356] width 444 height 8
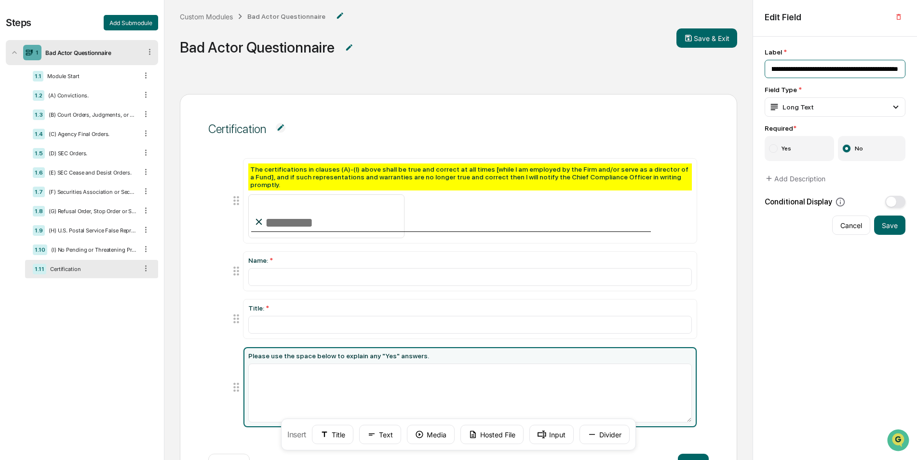
drag, startPoint x: 772, startPoint y: 72, endPoint x: 923, endPoint y: 54, distance: 152.0
click at [917, 54] on html "Calendar Manage Tasks Reviews Approval Management Company People, Data, Setting…" at bounding box center [458, 197] width 917 height 460
paste input "**********"
drag, startPoint x: 814, startPoint y: 67, endPoint x: 733, endPoint y: 71, distance: 81.2
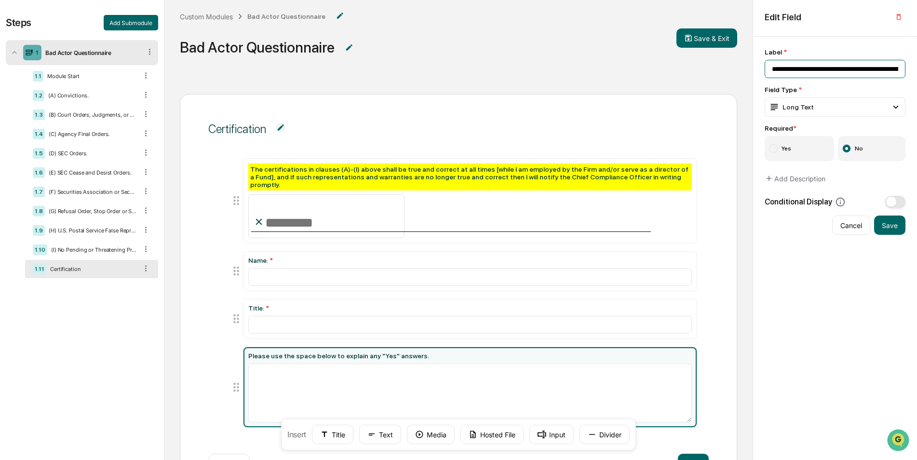
click at [733, 71] on div "Steps Add Submodule 1 Bad Actor Questionnaire 1.1 Module Start 1.2 (A) Convicti…" at bounding box center [458, 255] width 917 height 515
drag, startPoint x: 813, startPoint y: 67, endPoint x: 808, endPoint y: 70, distance: 6.5
click at [814, 67] on input "**********" at bounding box center [835, 69] width 141 height 18
drag, startPoint x: 812, startPoint y: 68, endPoint x: 821, endPoint y: 74, distance: 11.1
click at [812, 68] on input "**********" at bounding box center [835, 69] width 141 height 18
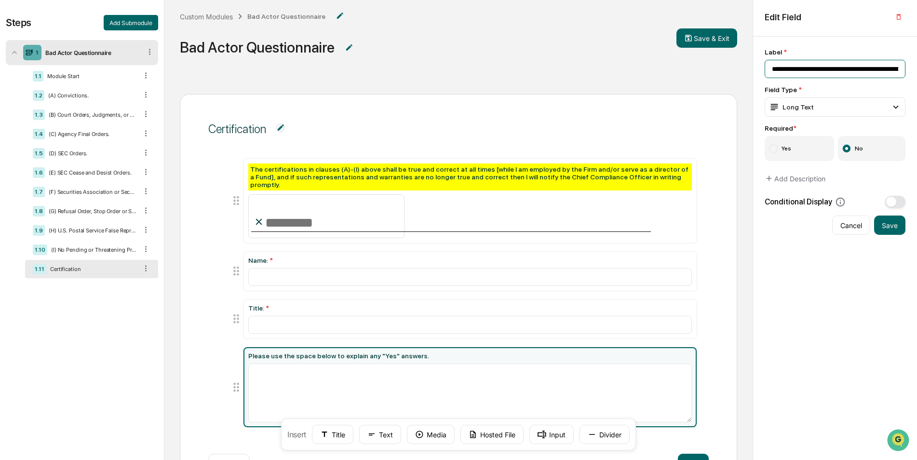
click at [834, 73] on input "**********" at bounding box center [835, 69] width 141 height 18
click at [810, 69] on input "**********" at bounding box center [835, 69] width 141 height 18
click at [888, 225] on button "Save" at bounding box center [889, 225] width 31 height 19
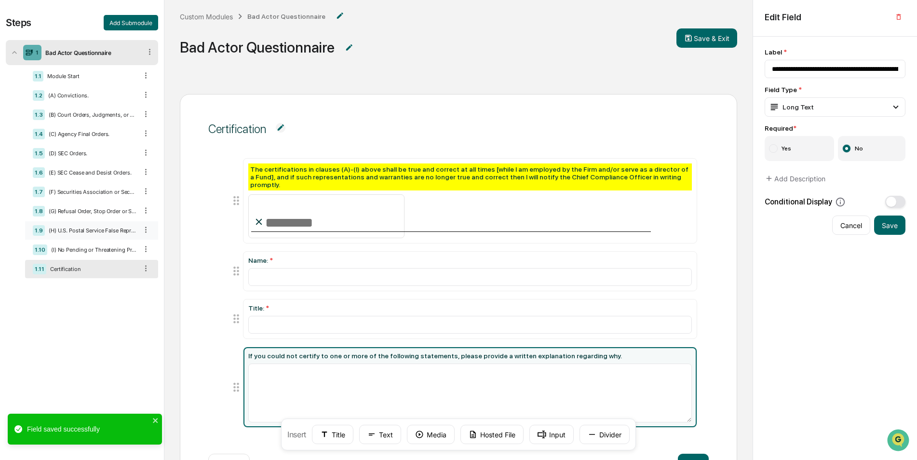
click at [68, 227] on div "(H) U.S. Postal Service False Representation Order." at bounding box center [91, 230] width 93 height 7
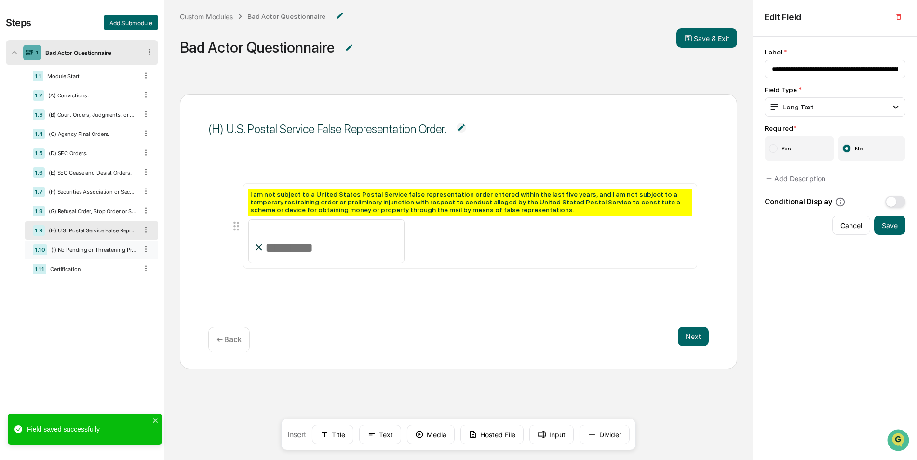
click at [73, 245] on div "1.10 (I) No Pending or Threatening Proceedings." at bounding box center [91, 250] width 133 height 18
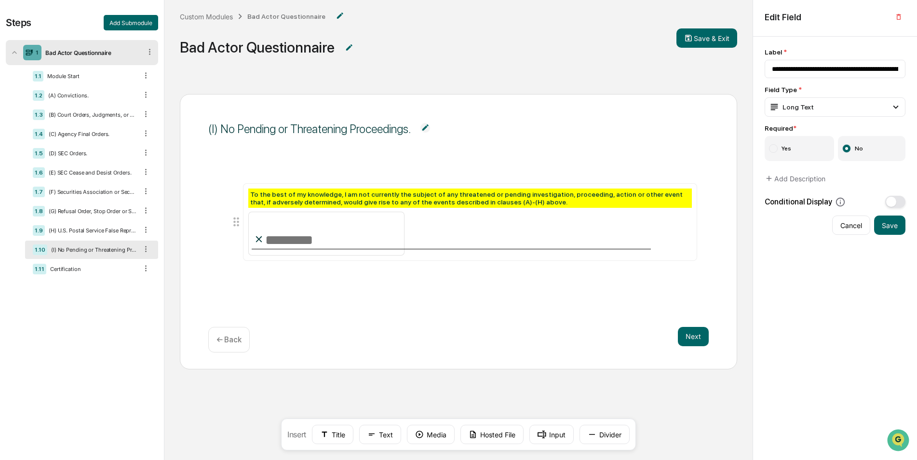
click at [77, 221] on div "1.1 Module Start 1.2 (A) Convictions. 1.3 (B) Court Orders, Judgments, or Decre…" at bounding box center [91, 172] width 133 height 211
click at [81, 190] on div "(F) Securities Association or Securities Exchange Suspension or Expulsion." at bounding box center [91, 192] width 93 height 7
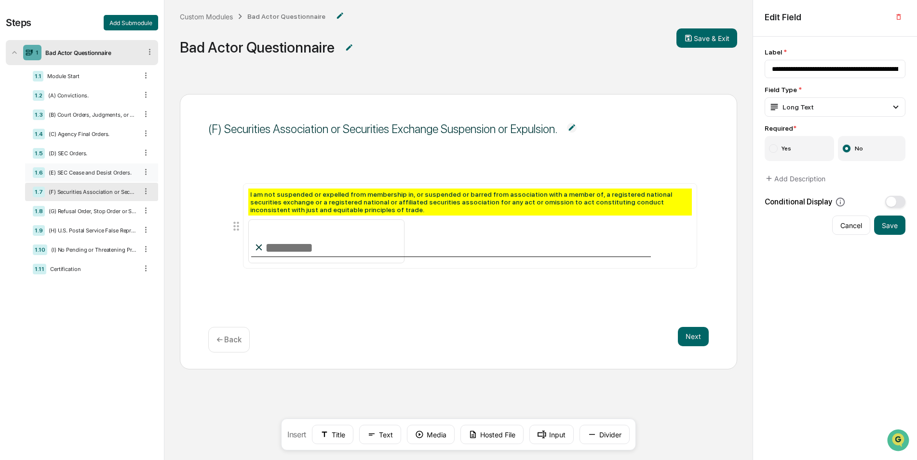
click at [82, 170] on div "(E) SEC Cease and Desist Orders." at bounding box center [91, 172] width 93 height 7
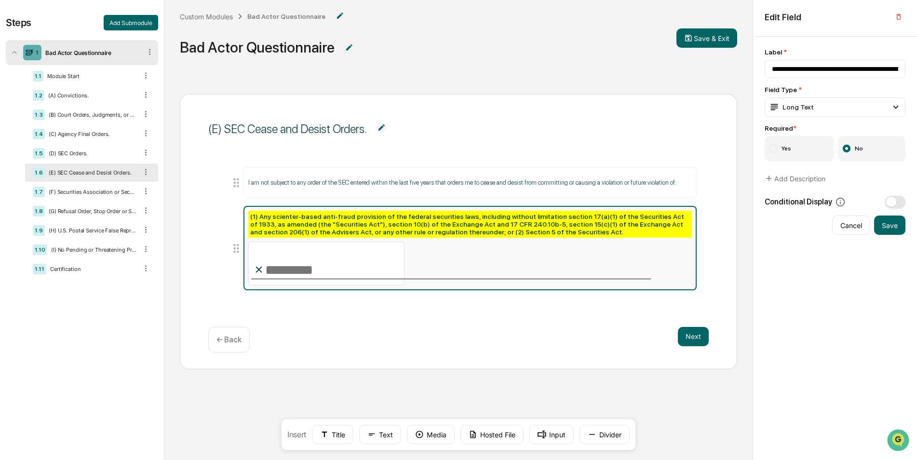
click at [506, 258] on div "(1) Any scienter-based anti-fraud provision of the federal securities laws, inc…" at bounding box center [470, 248] width 444 height 75
type input "**********"
click at [84, 101] on div "1.2 (A) Convictions." at bounding box center [91, 95] width 133 height 18
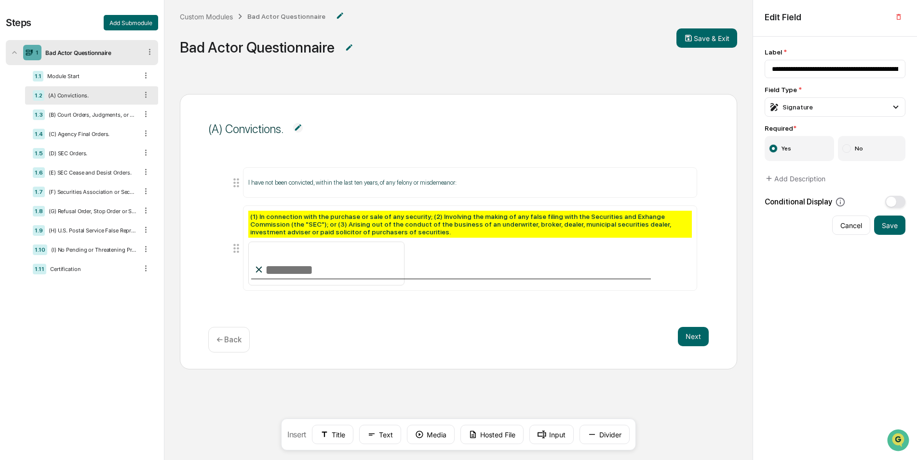
click at [80, 86] on div "1.2 (A) Convictions." at bounding box center [91, 95] width 133 height 18
click at [884, 159] on label "No" at bounding box center [872, 148] width 68 height 25
click at [801, 149] on label "Yes" at bounding box center [799, 148] width 69 height 25
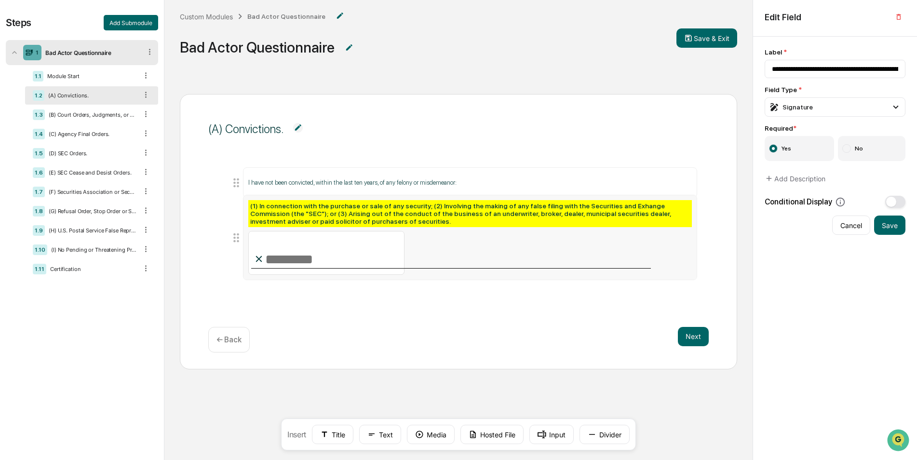
drag, startPoint x: 237, startPoint y: 247, endPoint x: 243, endPoint y: 233, distance: 15.1
click at [243, 233] on li "(1) In connection with the purchase or sale of any security; (2) Involving the …" at bounding box center [464, 237] width 468 height 85
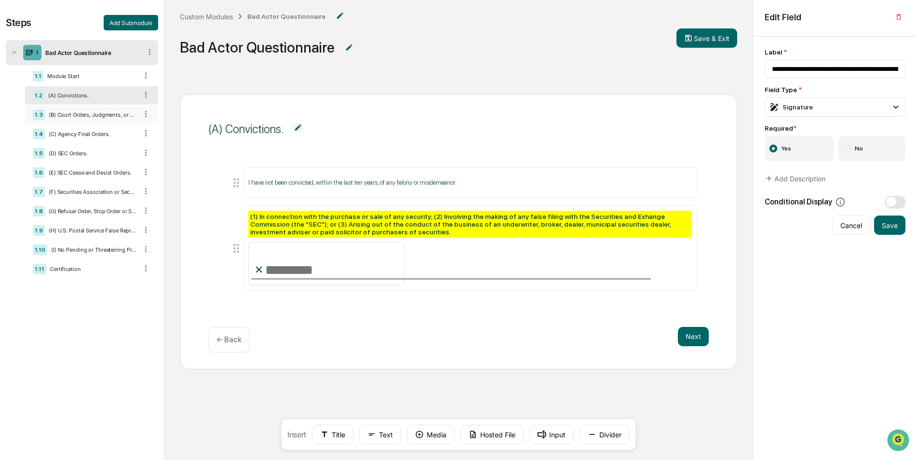
click at [99, 118] on div "(B) Court Orders, Judgments, or Decrees." at bounding box center [91, 114] width 93 height 7
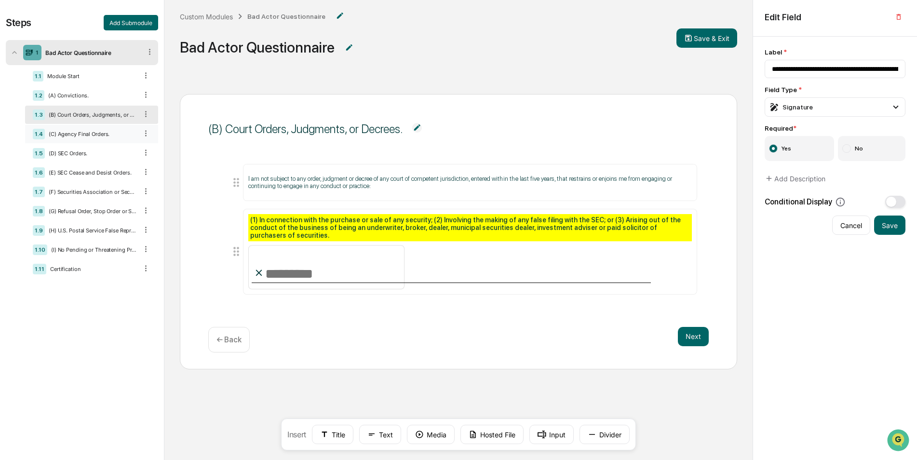
click at [99, 135] on div "(C) Agency Final Orders." at bounding box center [91, 134] width 93 height 7
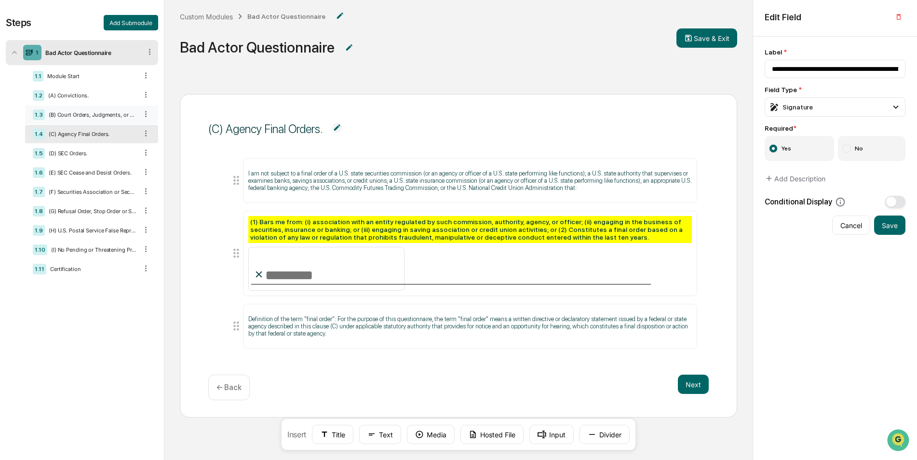
click at [98, 111] on div "(B) Court Orders, Judgments, or Decrees." at bounding box center [91, 114] width 93 height 7
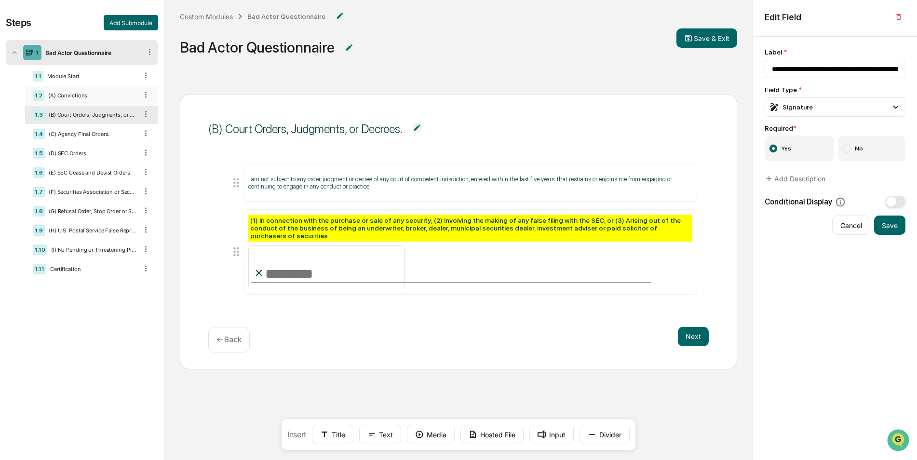
click at [96, 96] on div "(A) Convictions." at bounding box center [90, 95] width 93 height 7
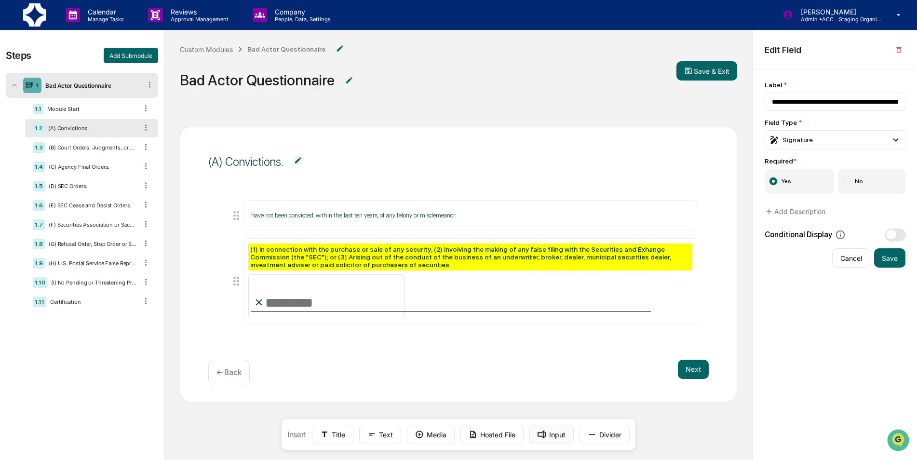
click at [566, 432] on button "Input" at bounding box center [551, 434] width 44 height 19
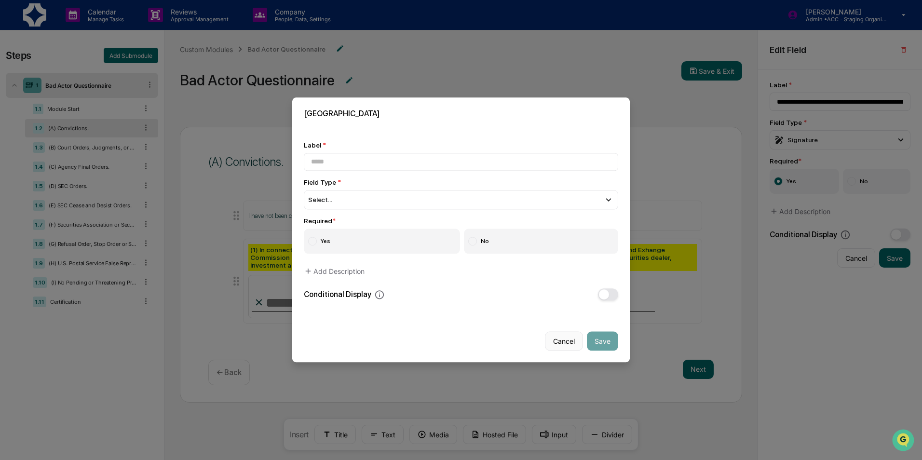
click at [558, 347] on button "Cancel" at bounding box center [564, 341] width 38 height 19
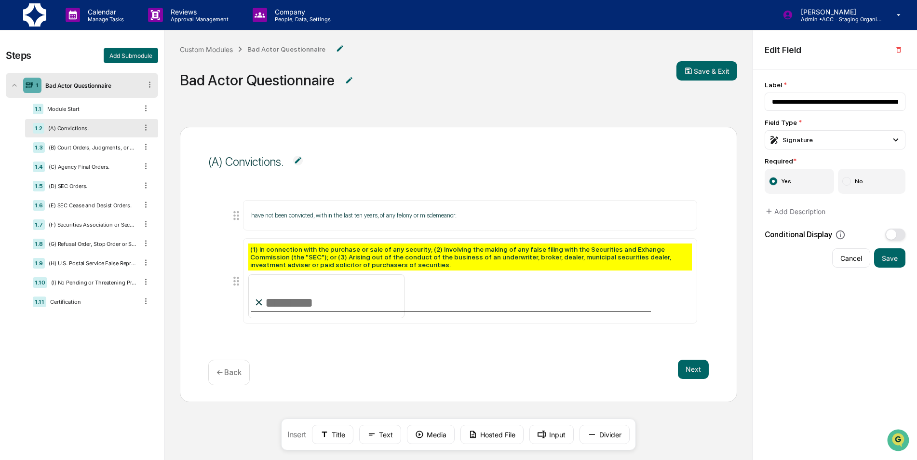
click at [860, 188] on label "No" at bounding box center [872, 181] width 68 height 25
click at [556, 435] on button "Input" at bounding box center [551, 434] width 44 height 19
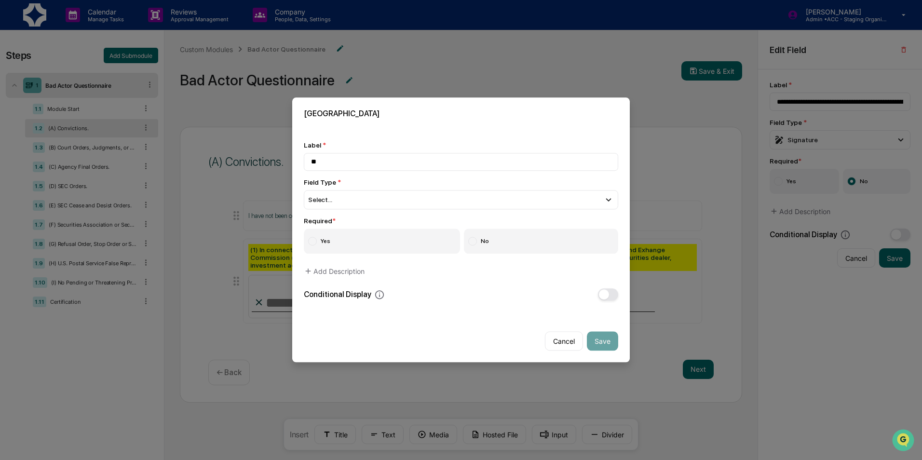
type input "*"
drag, startPoint x: 435, startPoint y: 107, endPoint x: 452, endPoint y: 204, distance: 98.9
click at [452, 204] on div "**********" at bounding box center [461, 229] width 338 height 265
drag, startPoint x: 452, startPoint y: 204, endPoint x: 388, endPoint y: 117, distance: 107.9
click at [388, 117] on h2 "New Field" at bounding box center [461, 113] width 314 height 9
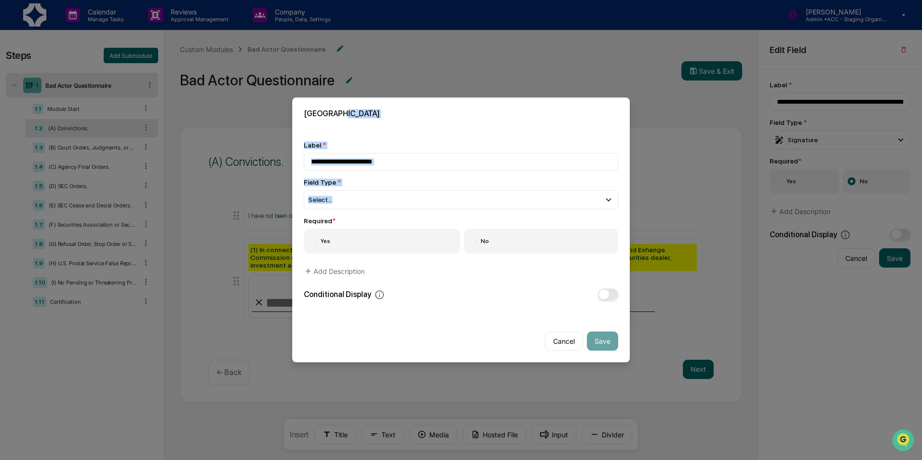
click at [385, 107] on div "New Field" at bounding box center [461, 113] width 338 height 32
click at [432, 162] on input "**********" at bounding box center [461, 162] width 314 height 18
click at [376, 248] on label "Yes" at bounding box center [382, 241] width 156 height 25
click at [379, 196] on div "Select..." at bounding box center [461, 199] width 314 height 19
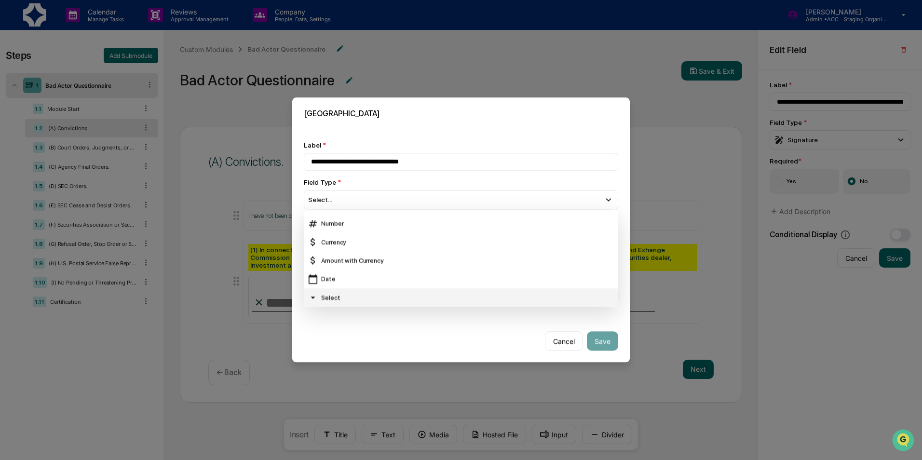
scroll to position [48, 0]
click at [369, 298] on div "Multi Select" at bounding box center [461, 301] width 307 height 11
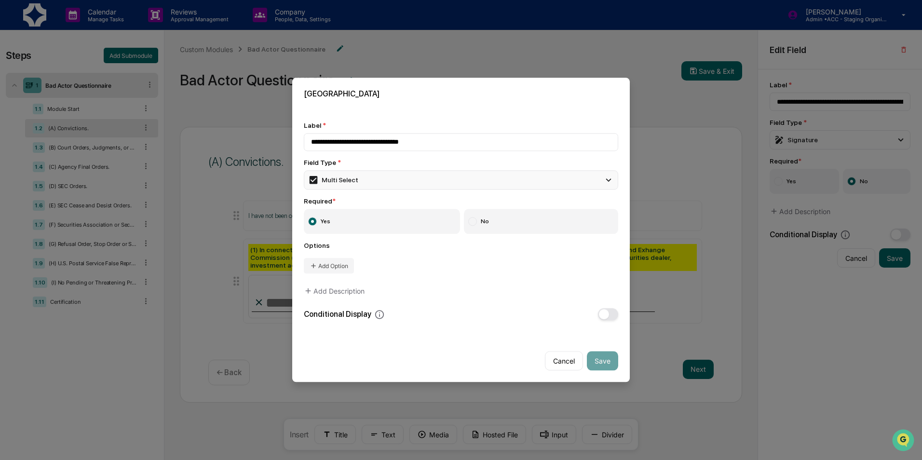
click at [328, 185] on div "Multi Select" at bounding box center [333, 180] width 50 height 11
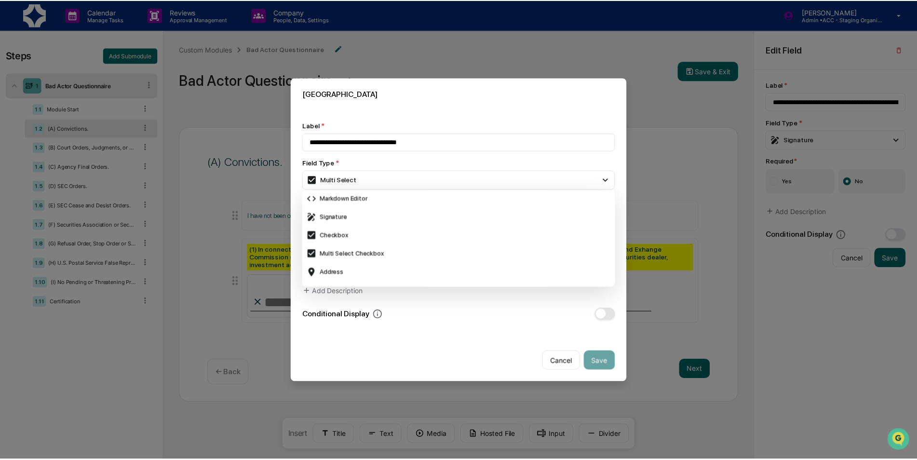
scroll to position [289, 0]
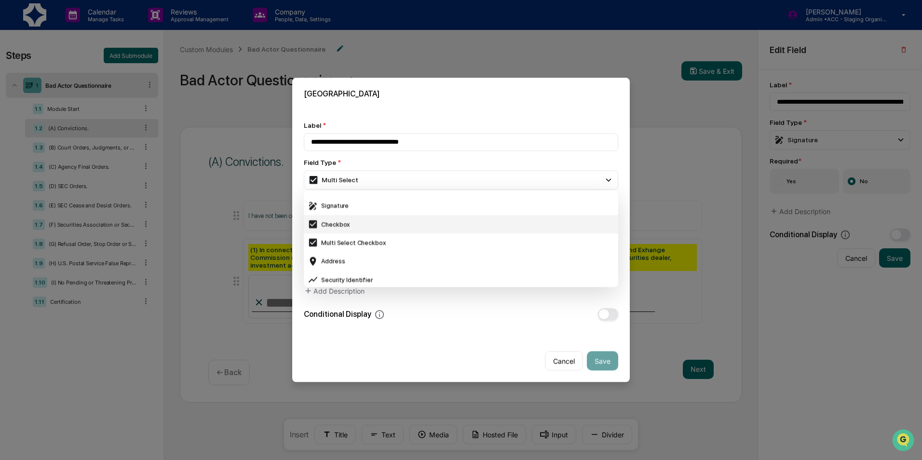
click at [341, 222] on div "Checkbox" at bounding box center [461, 224] width 307 height 11
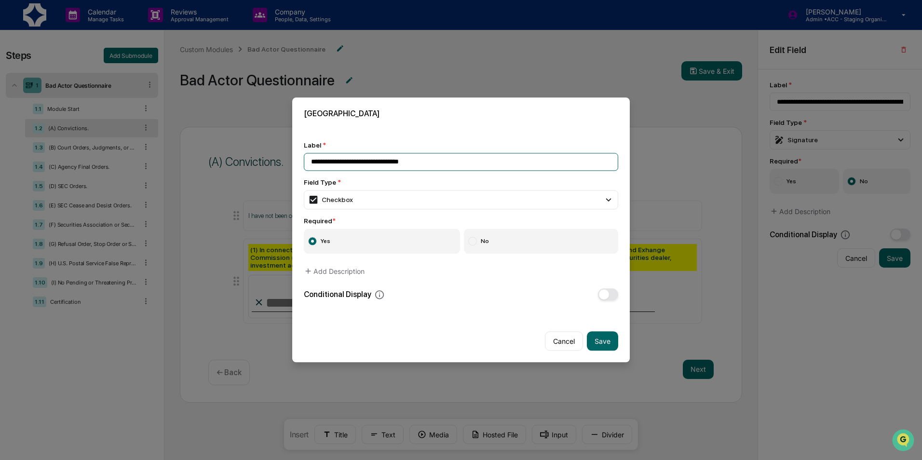
click at [450, 165] on input "**********" at bounding box center [461, 162] width 314 height 18
drag, startPoint x: 613, startPoint y: 339, endPoint x: 447, endPoint y: 158, distance: 245.1
click at [447, 158] on div "**********" at bounding box center [461, 229] width 338 height 265
click at [343, 162] on input "**********" at bounding box center [461, 162] width 314 height 18
click at [470, 163] on input "**********" at bounding box center [461, 162] width 314 height 18
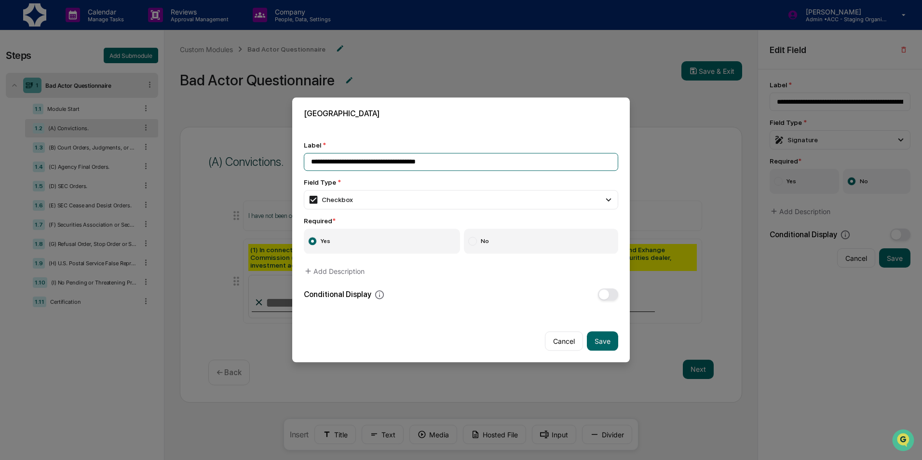
drag, startPoint x: 439, startPoint y: 160, endPoint x: 333, endPoint y: 163, distance: 106.1
click at [333, 163] on input "**********" at bounding box center [461, 162] width 314 height 18
type input "**********"
click at [611, 339] on button "Save" at bounding box center [602, 341] width 31 height 19
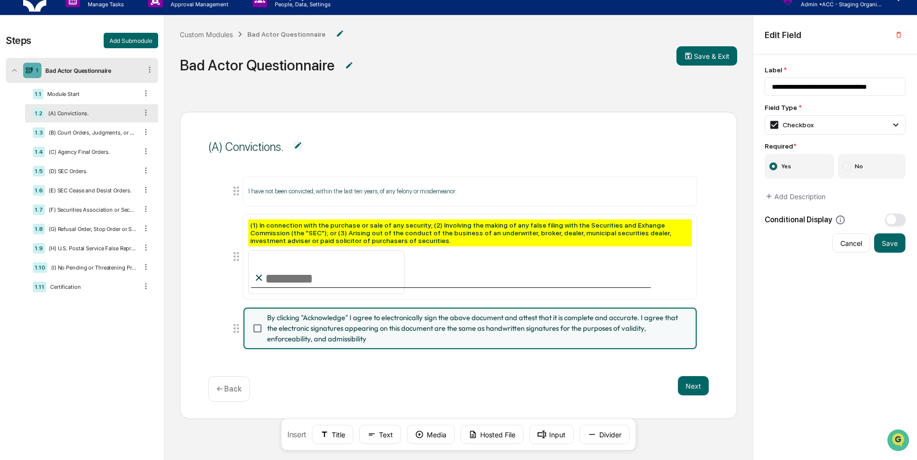
scroll to position [0, 0]
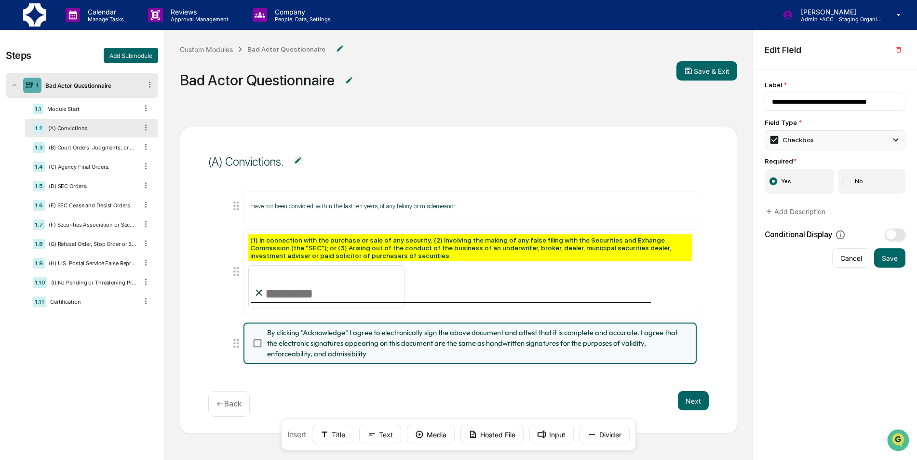
click at [894, 134] on div "Checkbox" at bounding box center [835, 139] width 141 height 19
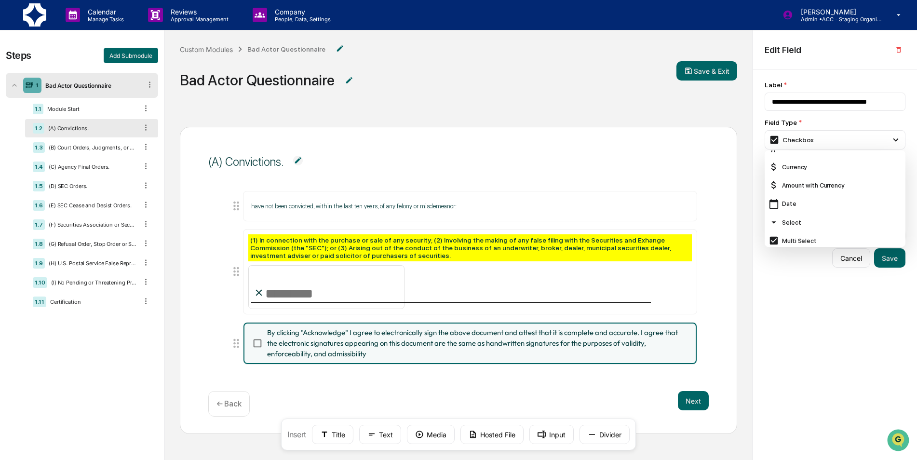
scroll to position [96, 0]
click at [843, 191] on div "Multi Select" at bounding box center [835, 192] width 133 height 11
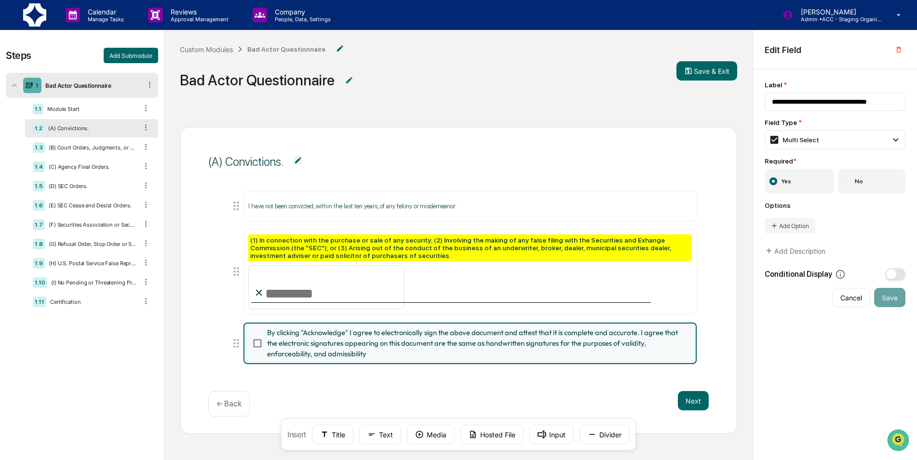
click at [586, 334] on span "By clicking "Acknowledge" I agree to electronically sign the above document and…" at bounding box center [475, 343] width 417 height 32
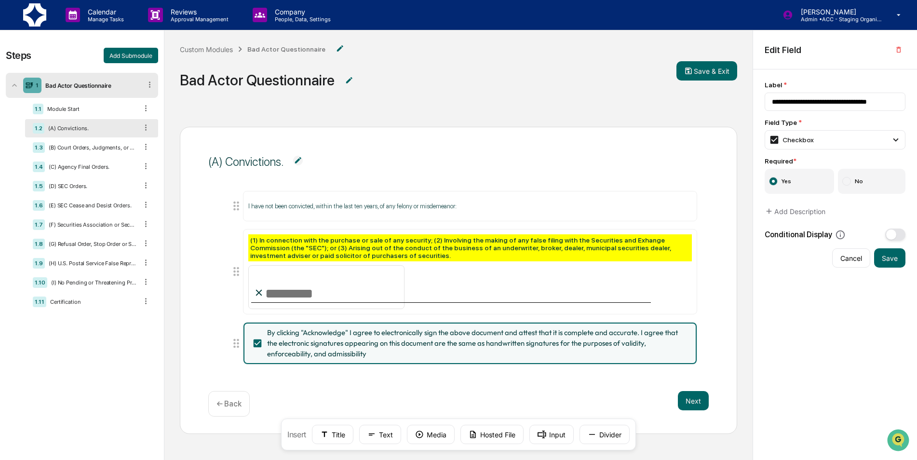
click at [542, 357] on span "By clicking "Acknowledge" I agree to electronically sign the above document and…" at bounding box center [475, 343] width 417 height 32
drag, startPoint x: 637, startPoint y: 335, endPoint x: 544, endPoint y: 337, distance: 92.6
click at [531, 347] on span "By clicking "Acknowledge" I agree to electronically sign the above document and…" at bounding box center [475, 343] width 417 height 32
click at [900, 49] on icon "button" at bounding box center [898, 50] width 4 height 6
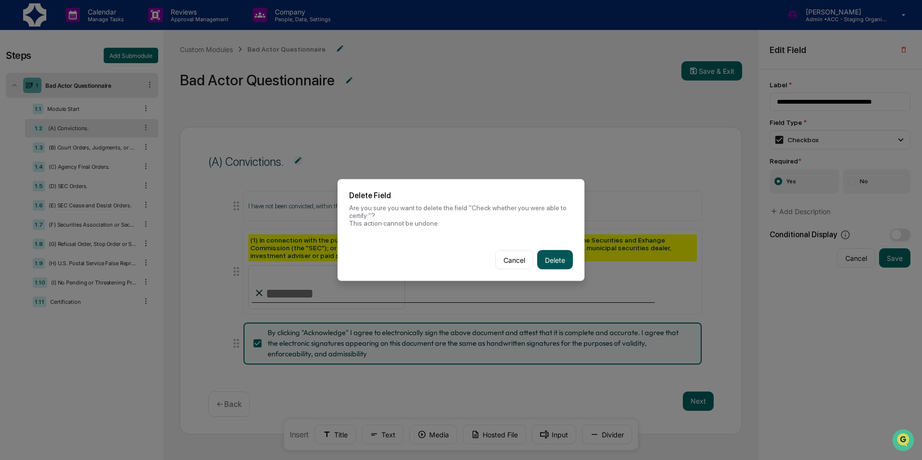
click at [565, 257] on button "Delete" at bounding box center [555, 259] width 36 height 19
type input "**********"
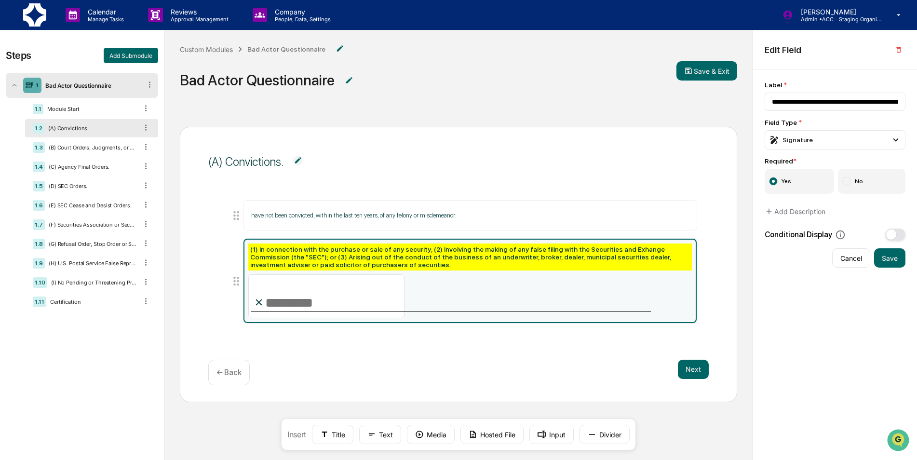
click at [470, 333] on div "I have not been convicted, within the last ten years, of any felony or misdemea…" at bounding box center [458, 264] width 501 height 151
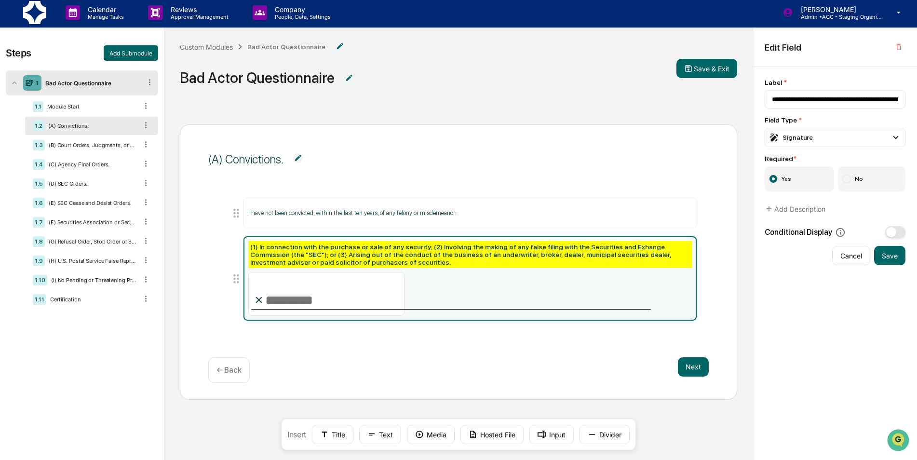
scroll to position [0, 0]
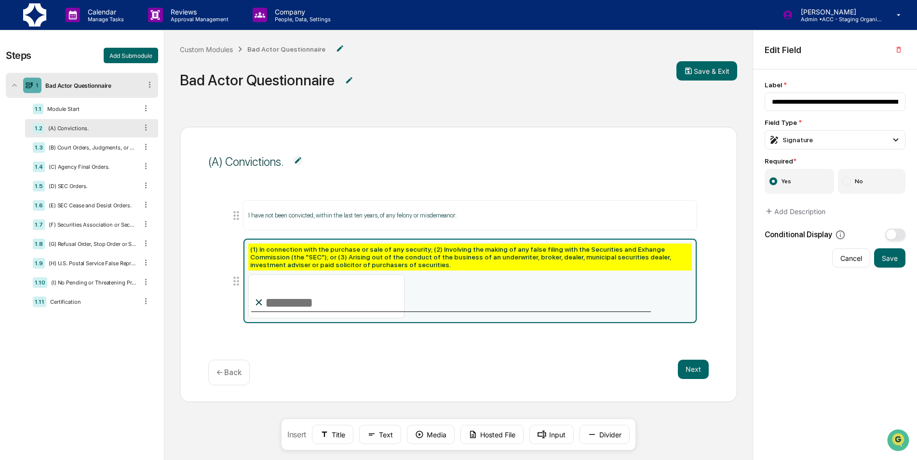
click at [495, 360] on div "Next ← Back" at bounding box center [458, 373] width 501 height 26
click at [69, 153] on div "1.3 (B) Court Orders, Judgments, or Decrees." at bounding box center [91, 147] width 133 height 18
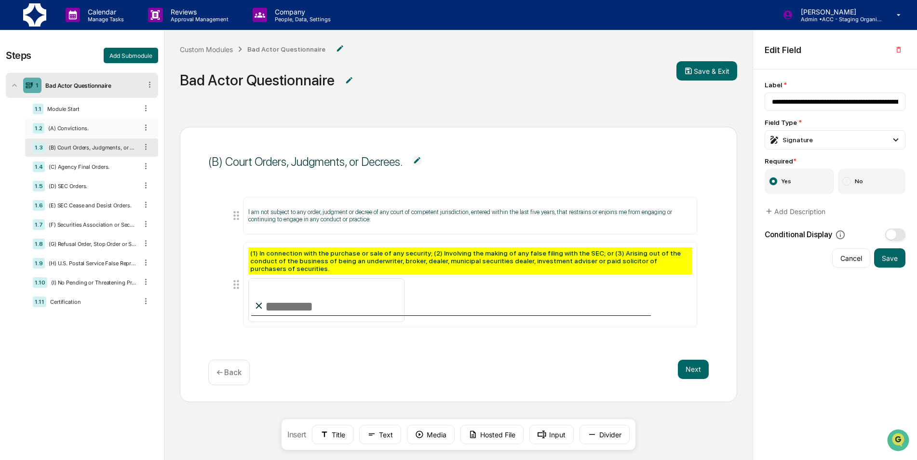
click at [76, 131] on div "(A) Convictions." at bounding box center [90, 128] width 93 height 7
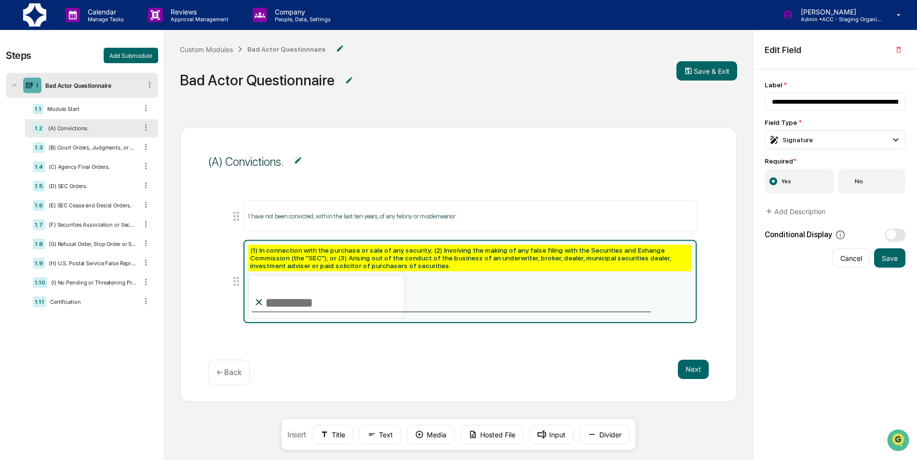
click at [78, 157] on div "1.1 Module Start 1.2 (A) Convictions. 1.3 (B) Court Orders, Judgments, or Decre…" at bounding box center [91, 205] width 133 height 211
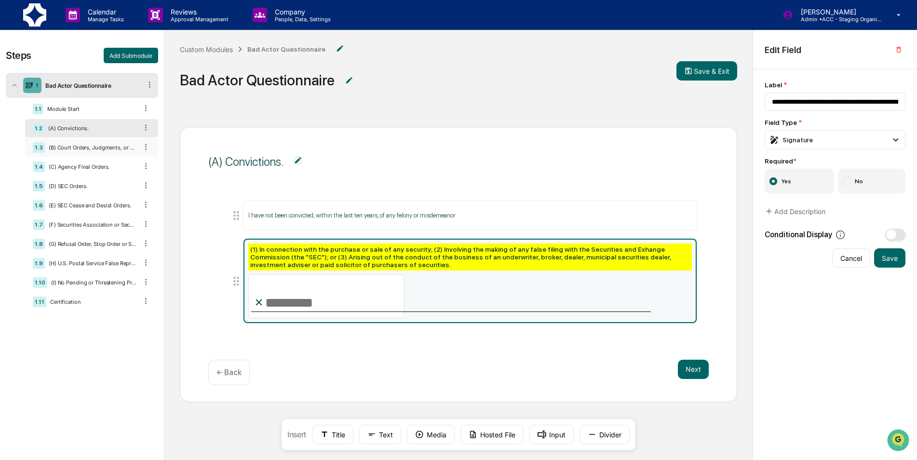
click at [80, 150] on div "(B) Court Orders, Judgments, or Decrees." at bounding box center [91, 147] width 93 height 7
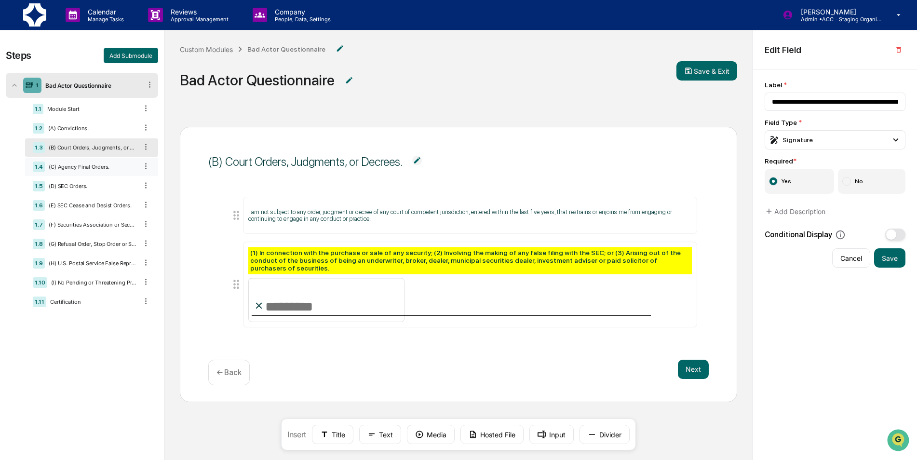
click at [82, 167] on div "(C) Agency Final Orders." at bounding box center [91, 166] width 93 height 7
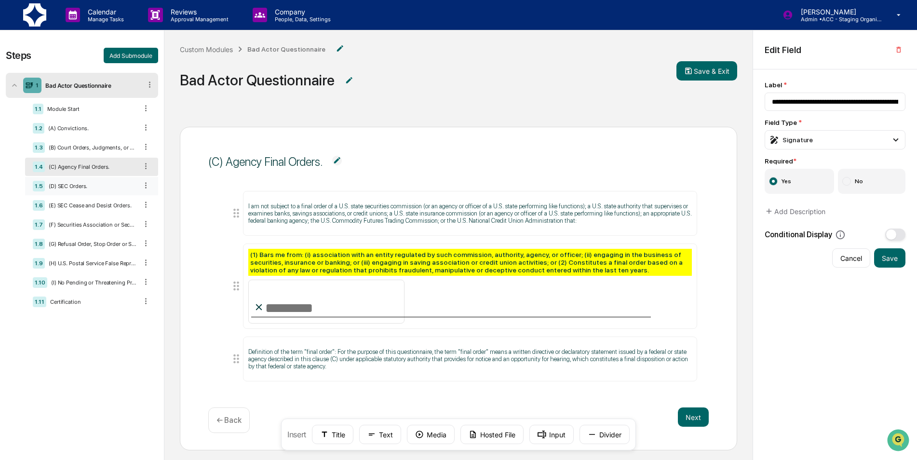
click at [85, 190] on div "1.5 (D) SEC Orders." at bounding box center [91, 186] width 133 height 18
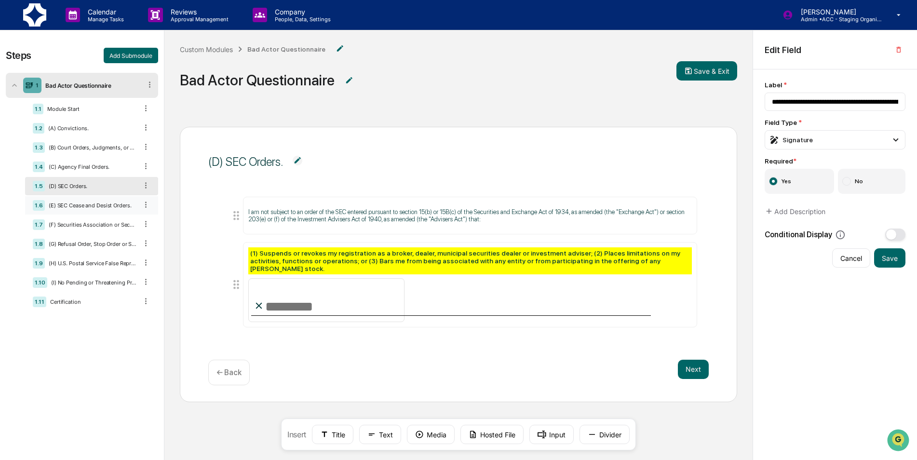
click at [87, 206] on div "(E) SEC Cease and Desist Orders." at bounding box center [91, 205] width 93 height 7
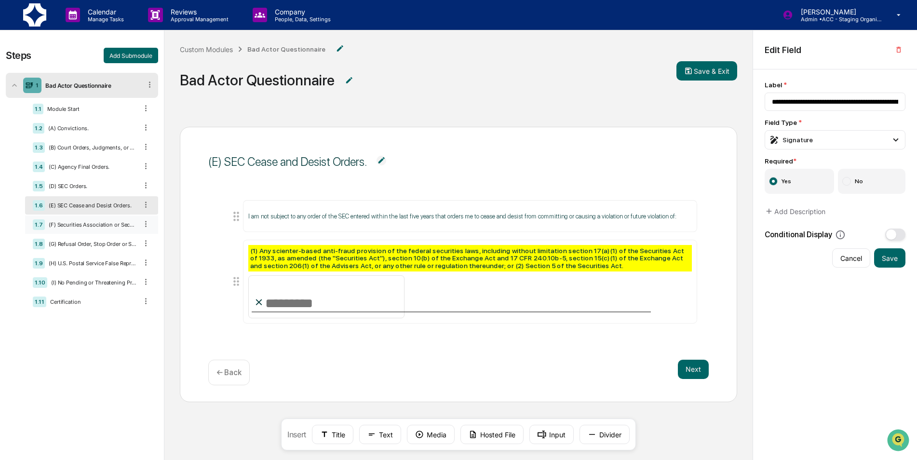
click at [88, 224] on div "(F) Securities Association or Securities Exchange Suspension or Expulsion." at bounding box center [91, 224] width 93 height 7
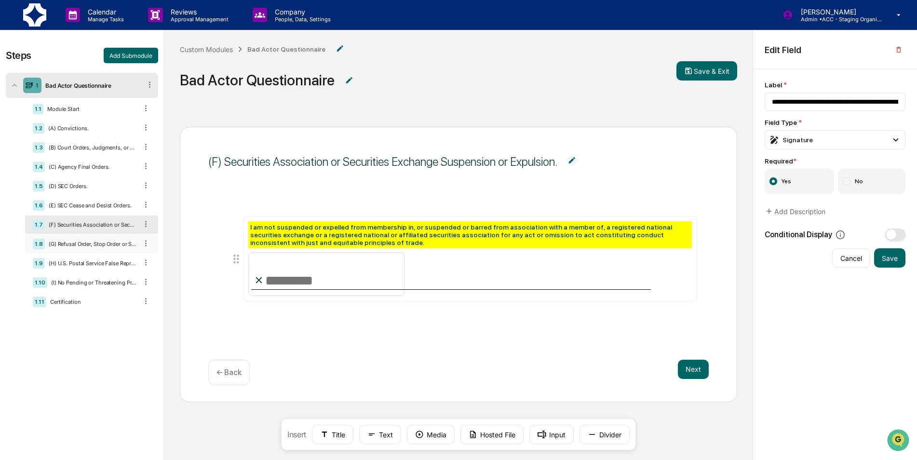
click at [88, 237] on div "1.8 (G) Refusal Order, Stop Order or Suspension of Regulation A Exemption." at bounding box center [91, 244] width 133 height 18
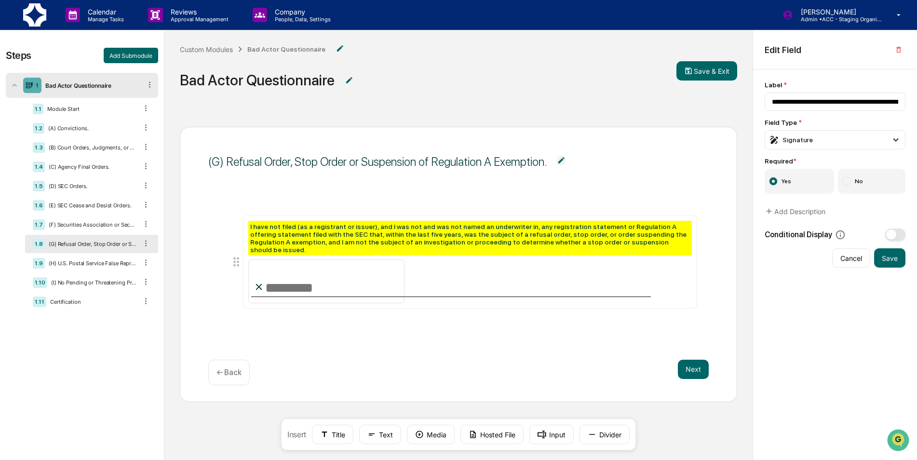
click at [88, 250] on div "1.8 (G) Refusal Order, Stop Order or Suspension of Regulation A Exemption." at bounding box center [91, 244] width 133 height 18
click at [90, 267] on div "1.9 (H) U.S. Postal Service False Representation Order." at bounding box center [91, 263] width 133 height 18
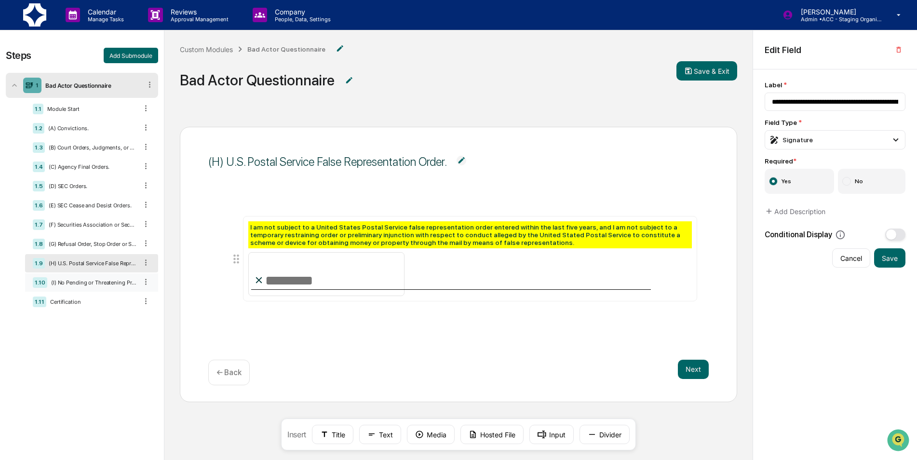
click at [90, 278] on div "1.10 (I) No Pending or Threatening Proceedings." at bounding box center [91, 282] width 133 height 18
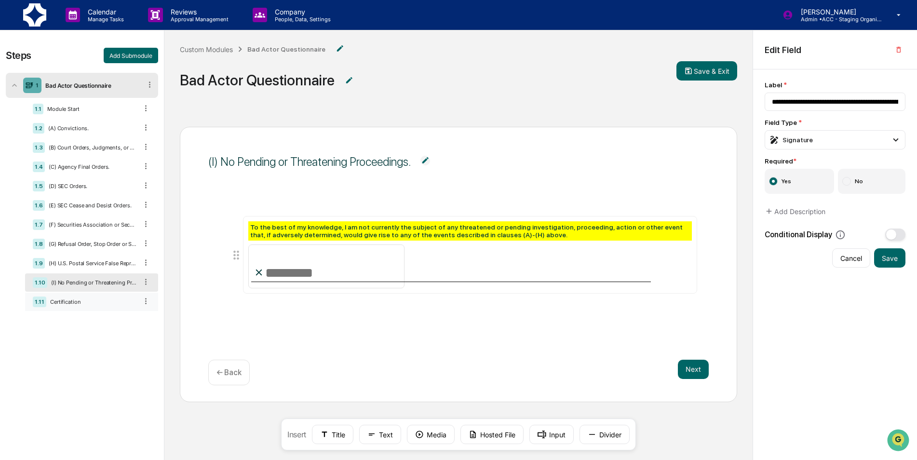
click at [84, 296] on div "1.11 Certification" at bounding box center [91, 302] width 133 height 18
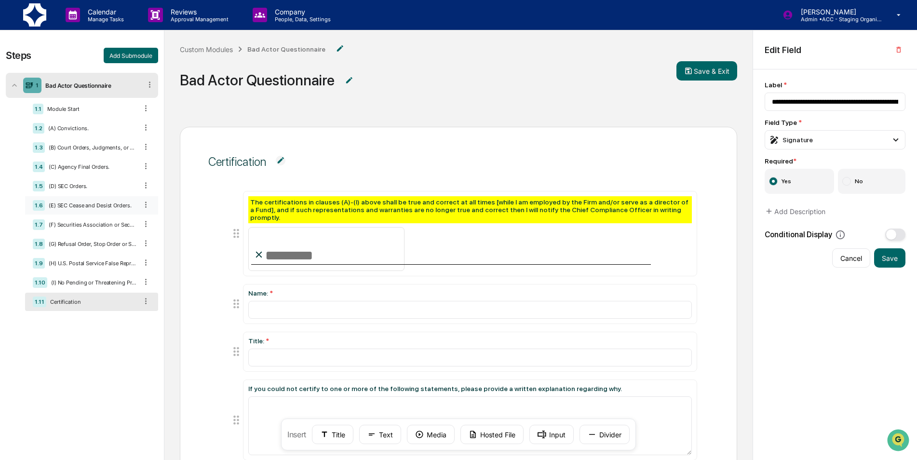
scroll to position [81, 0]
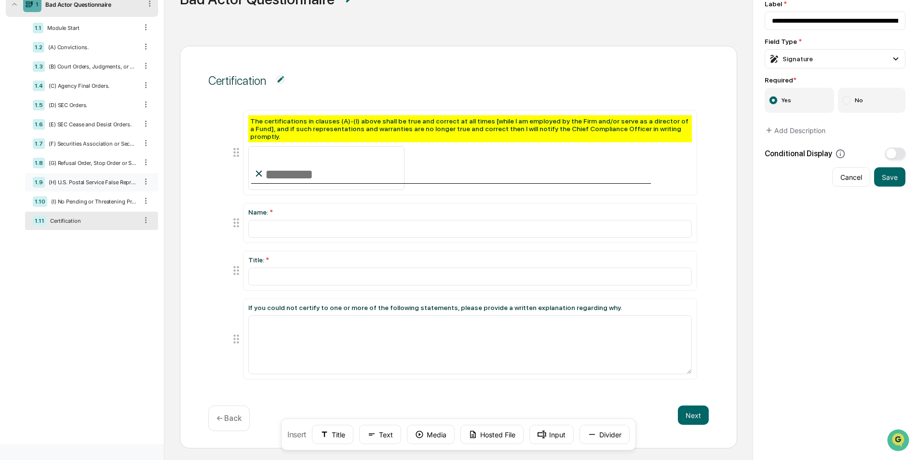
click at [69, 178] on div "1.9 (H) U.S. Postal Service False Representation Order." at bounding box center [91, 182] width 133 height 18
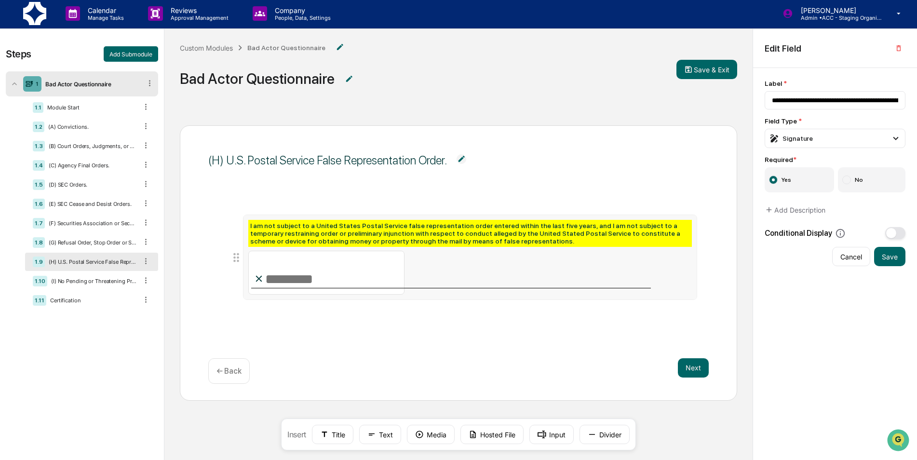
scroll to position [0, 0]
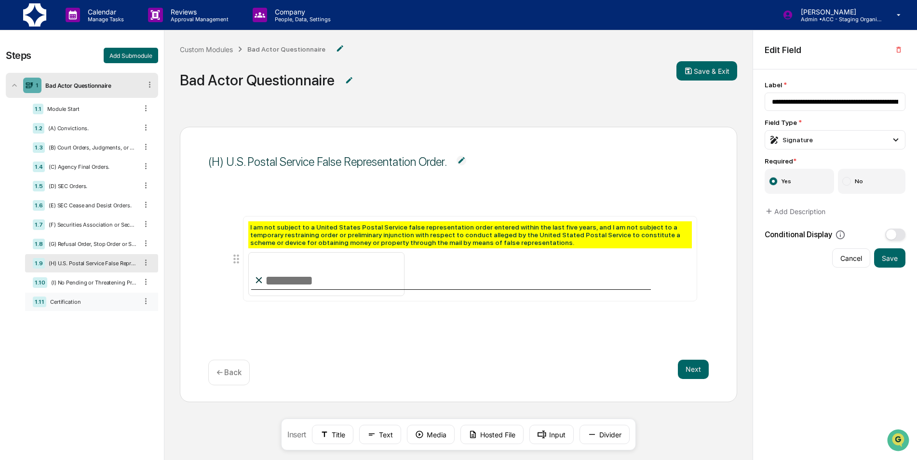
click at [78, 306] on div "1.11 Certification" at bounding box center [91, 302] width 133 height 18
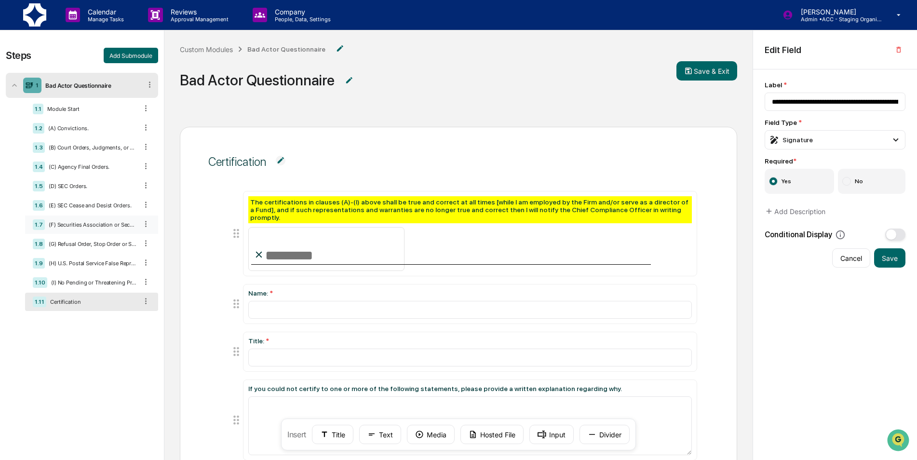
click at [98, 232] on div "1.7 (F) Securities Association or Securities Exchange Suspension or Expulsion." at bounding box center [91, 225] width 133 height 18
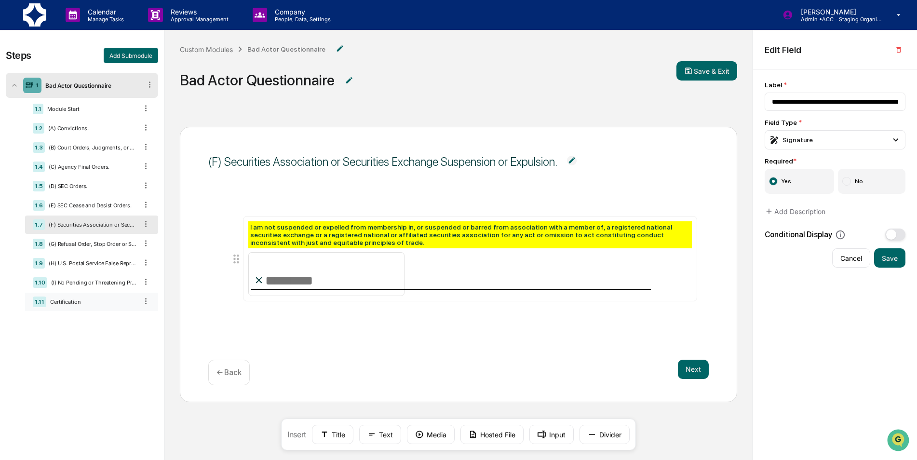
click at [86, 303] on div "Certification" at bounding box center [91, 301] width 91 height 7
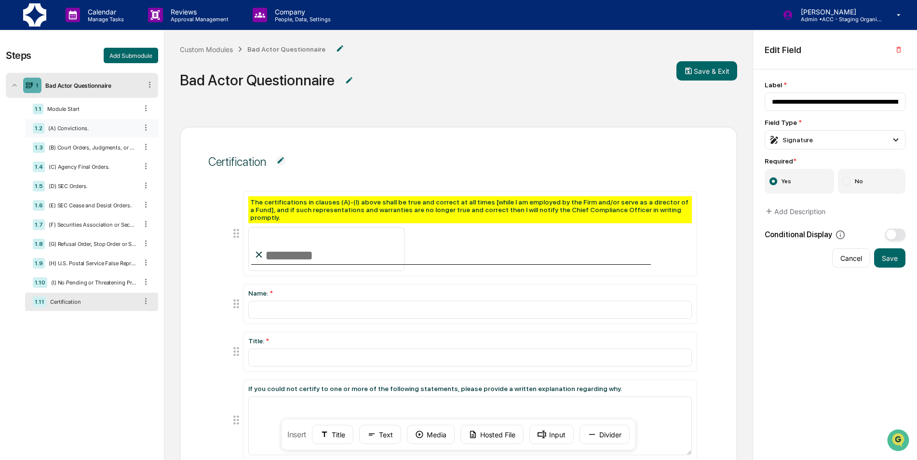
click at [75, 125] on div "1.2 (A) Convictions." at bounding box center [91, 128] width 133 height 18
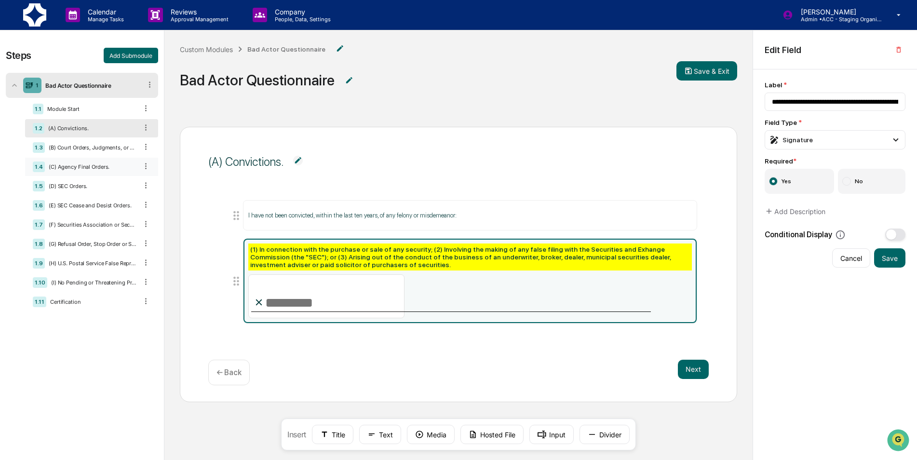
click at [94, 162] on div "1.4 (C) Agency Final Orders." at bounding box center [91, 167] width 133 height 18
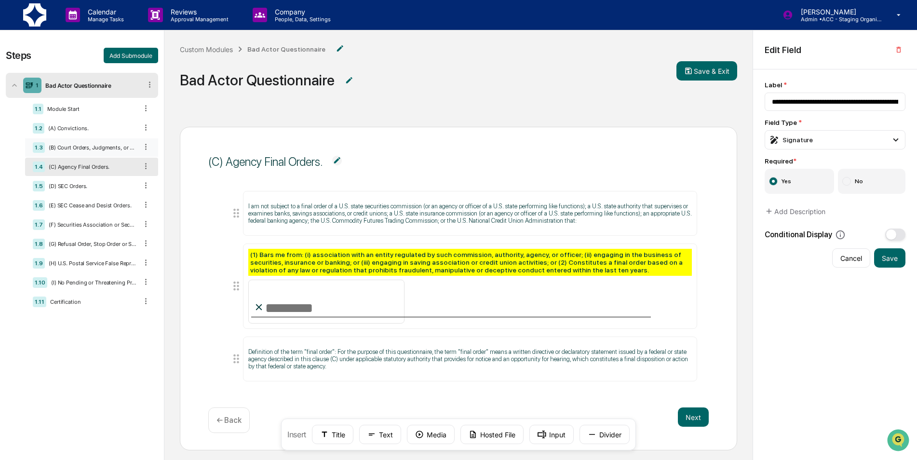
click at [78, 141] on div "1.3 (B) Court Orders, Judgments, or Decrees." at bounding box center [91, 147] width 133 height 18
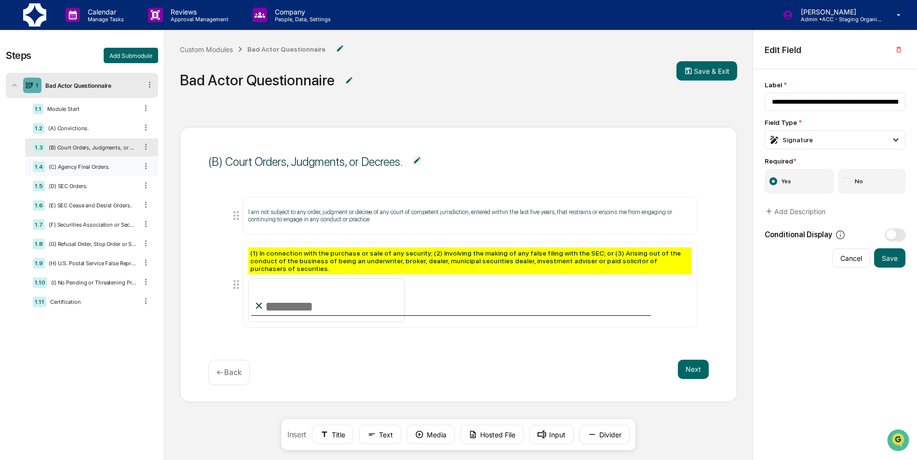
click at [81, 159] on div "1.4 (C) Agency Final Orders." at bounding box center [91, 167] width 133 height 18
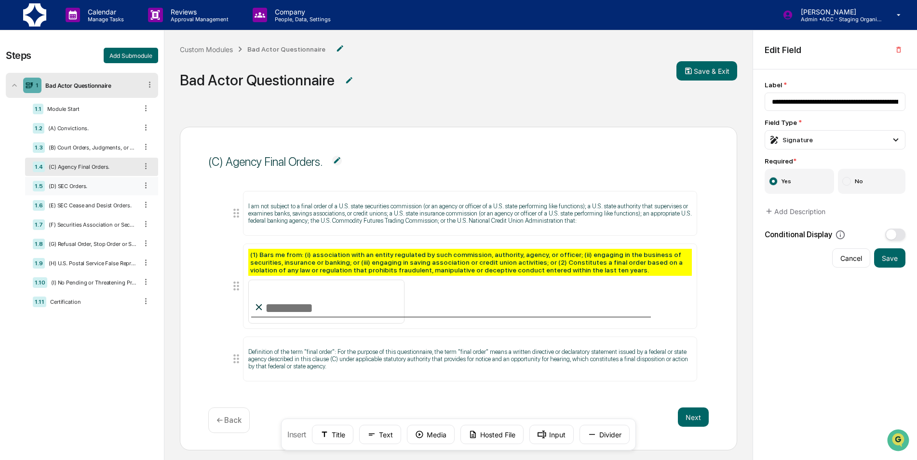
click at [87, 184] on div "(D) SEC Orders." at bounding box center [91, 186] width 93 height 7
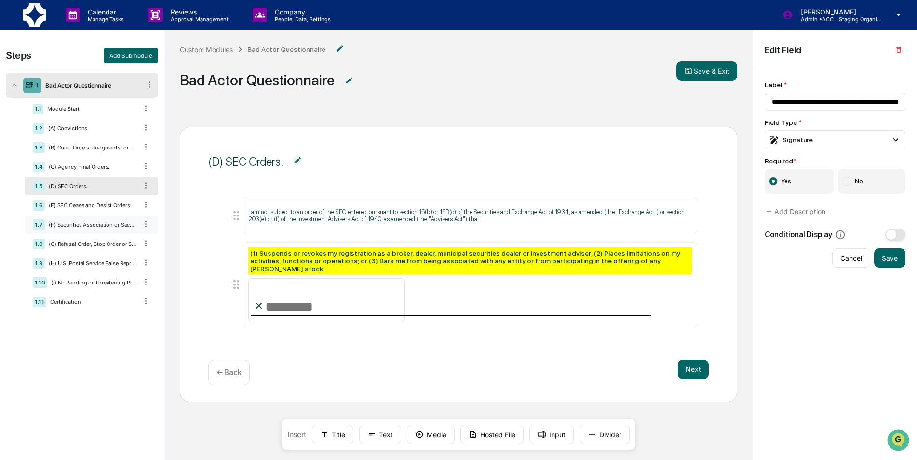
click at [99, 217] on div "1.7 (F) Securities Association or Securities Exchange Suspension or Expulsion." at bounding box center [91, 225] width 133 height 18
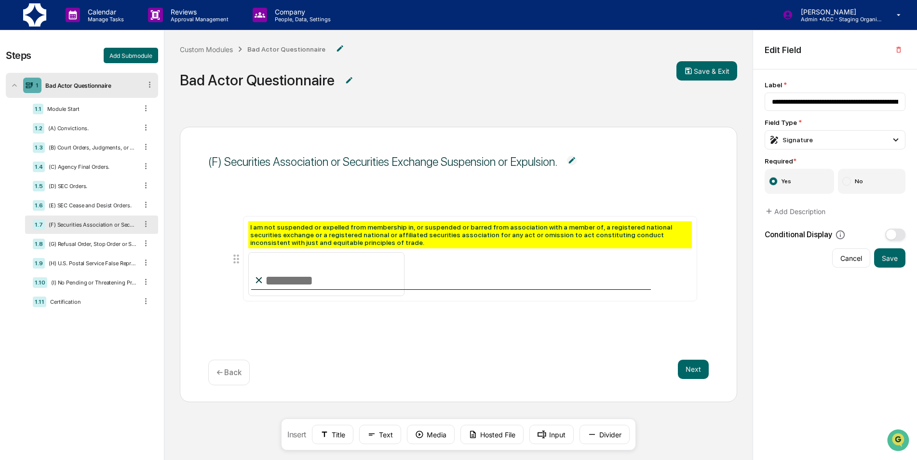
click at [95, 195] on div "1.1 Module Start 1.2 (A) Convictions. 1.3 (B) Court Orders, Judgments, or Decre…" at bounding box center [91, 205] width 133 height 211
click at [74, 114] on div "1.1 Module Start" at bounding box center [91, 109] width 133 height 18
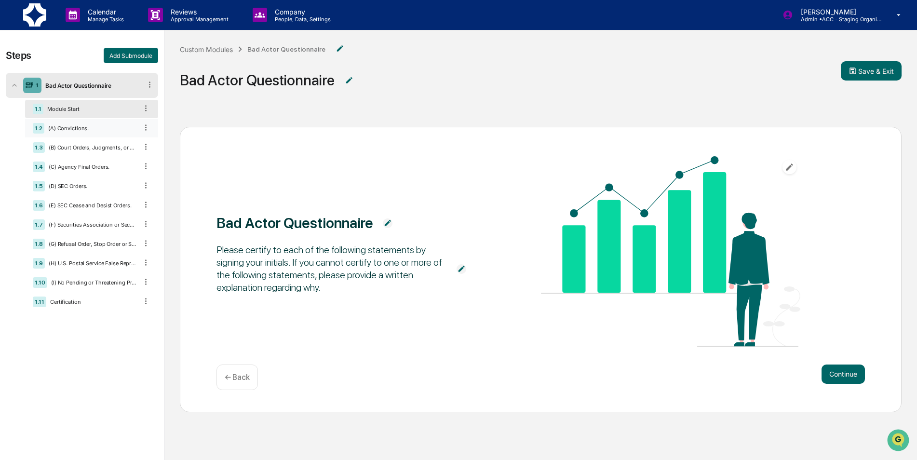
click at [75, 137] on div "1.2 (A) Convictions." at bounding box center [91, 128] width 133 height 18
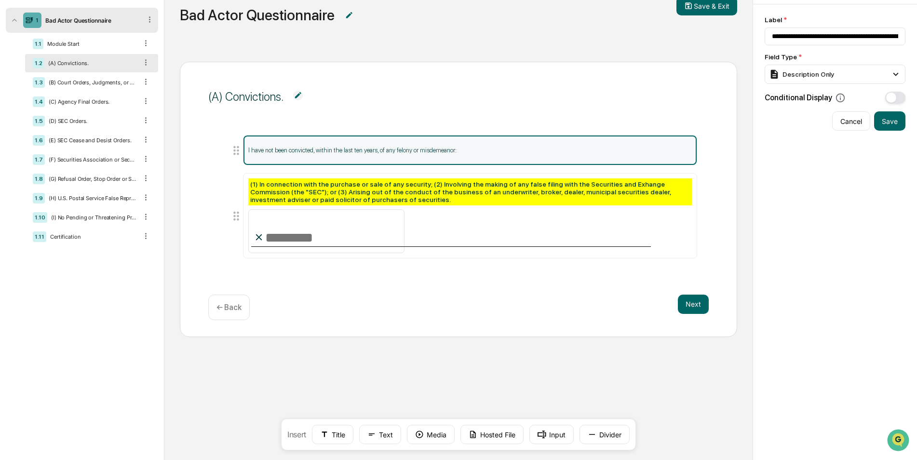
click at [385, 339] on div "(A) Convictions. I have not been convicted, within the last ten years, of any f…" at bounding box center [458, 253] width 588 height 414
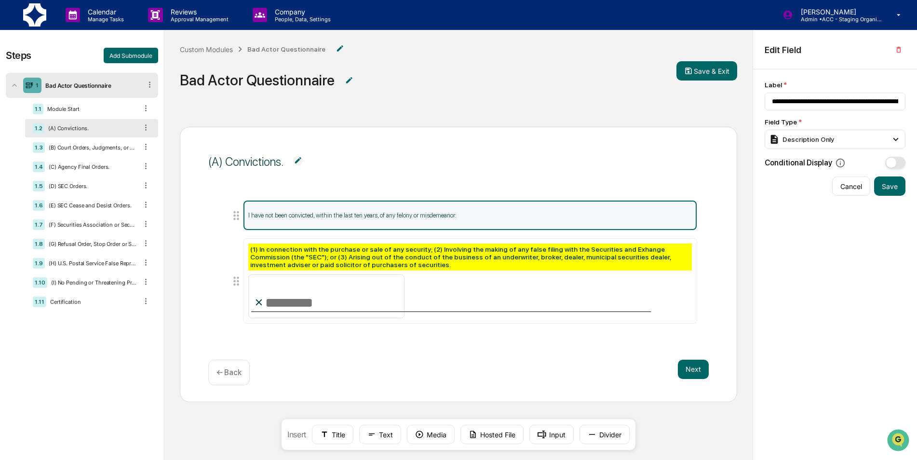
click at [368, 119] on div "(A) Convictions. I have not been convicted, within the last ten years, of any f…" at bounding box center [458, 318] width 588 height 414
click at [713, 70] on button "Save & Exit" at bounding box center [707, 70] width 61 height 19
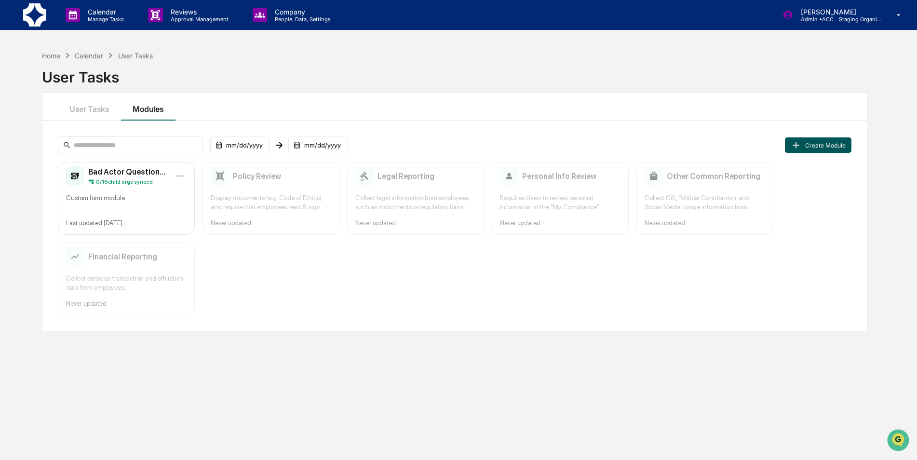
click at [829, 150] on button "Create Module" at bounding box center [818, 144] width 67 height 15
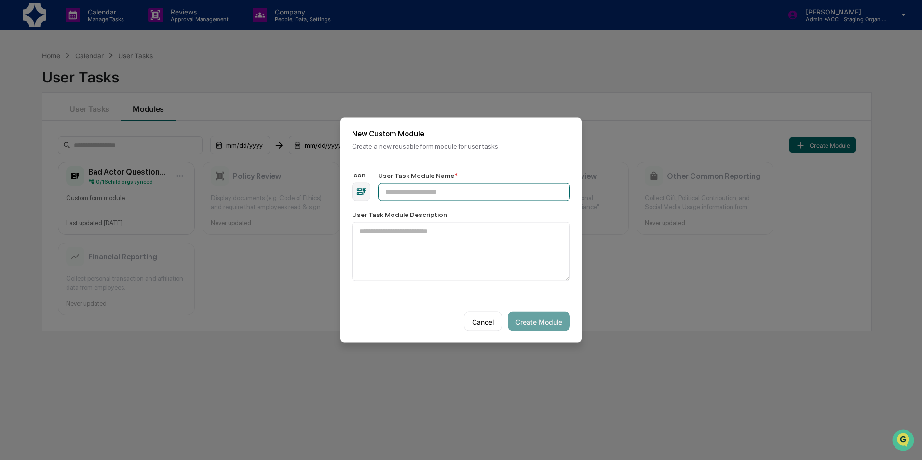
click at [427, 192] on input "User Task Module Name *" at bounding box center [474, 192] width 192 height 18
type input "**********"
click at [530, 322] on button "Create Module" at bounding box center [539, 321] width 62 height 19
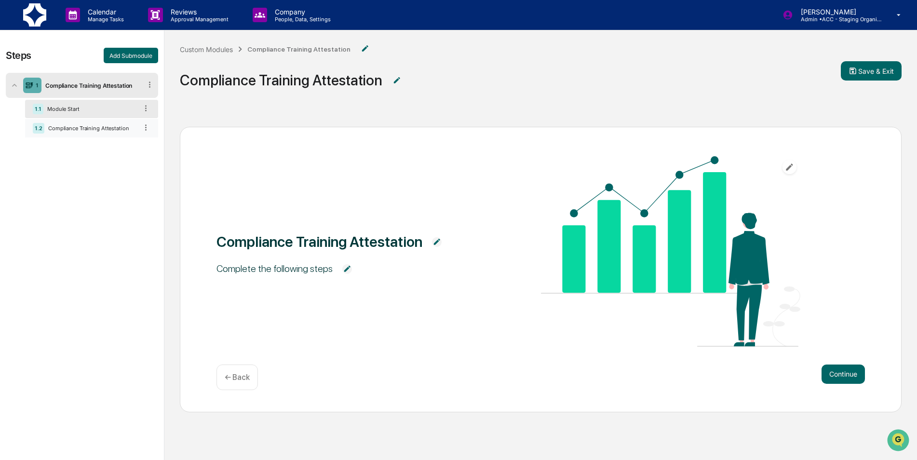
click at [88, 133] on div "1.2 Compliance Training Attestation" at bounding box center [91, 128] width 133 height 18
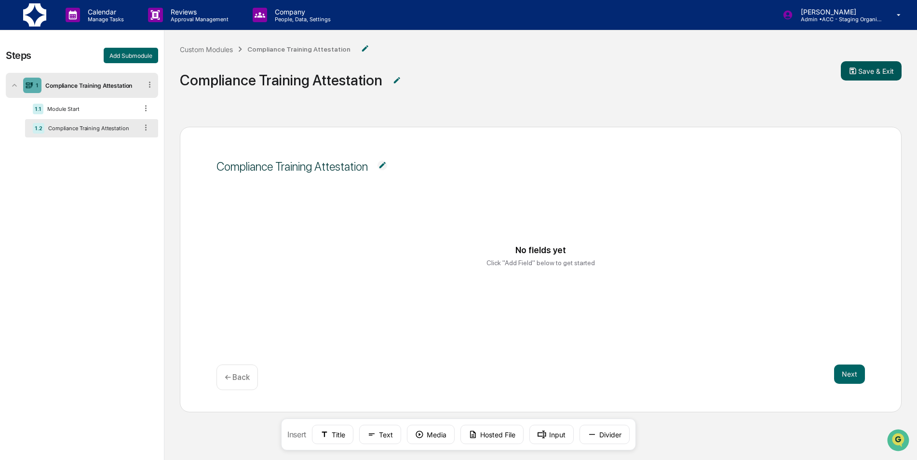
click at [882, 69] on button "Save & Exit" at bounding box center [871, 70] width 61 height 19
